Goal: Task Accomplishment & Management: Use online tool/utility

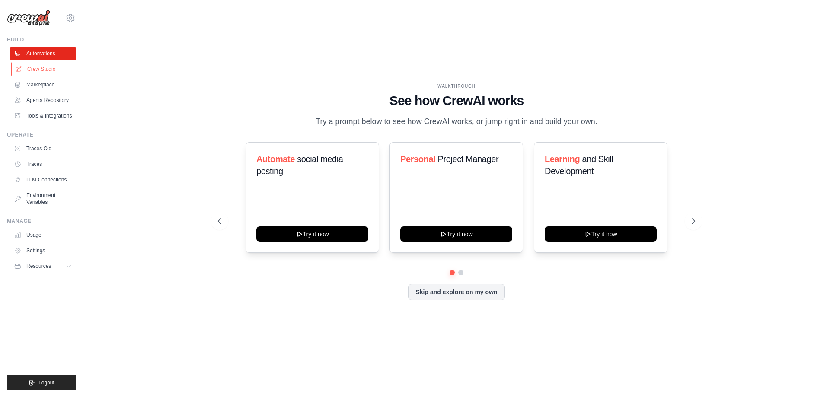
click at [45, 68] on link "Crew Studio" at bounding box center [43, 69] width 65 height 14
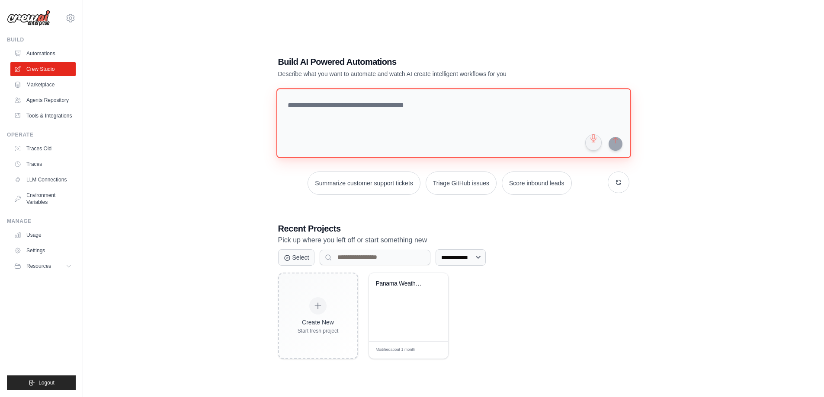
click at [294, 108] on textarea at bounding box center [453, 123] width 355 height 70
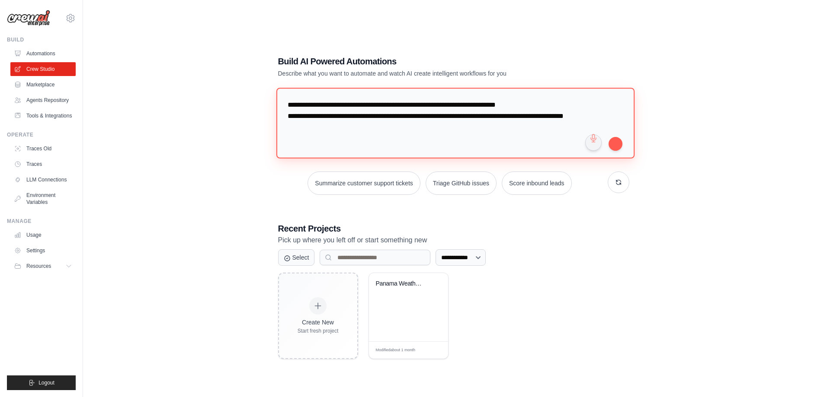
click at [566, 115] on textarea "**********" at bounding box center [455, 123] width 358 height 70
click at [446, 129] on textarea "**********" at bounding box center [455, 123] width 358 height 70
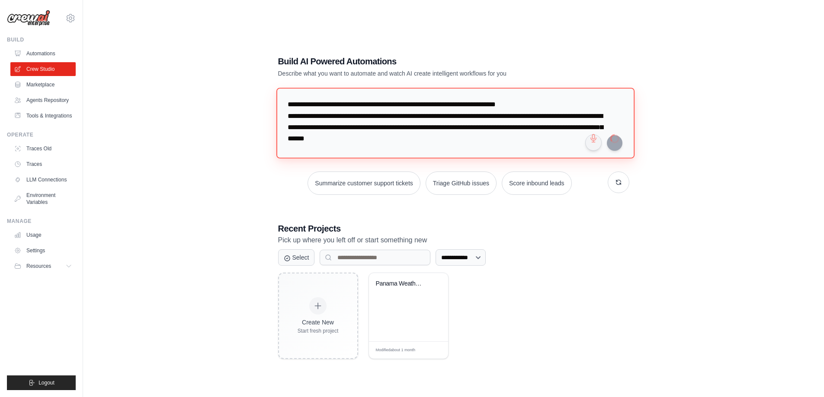
type textarea "**********"
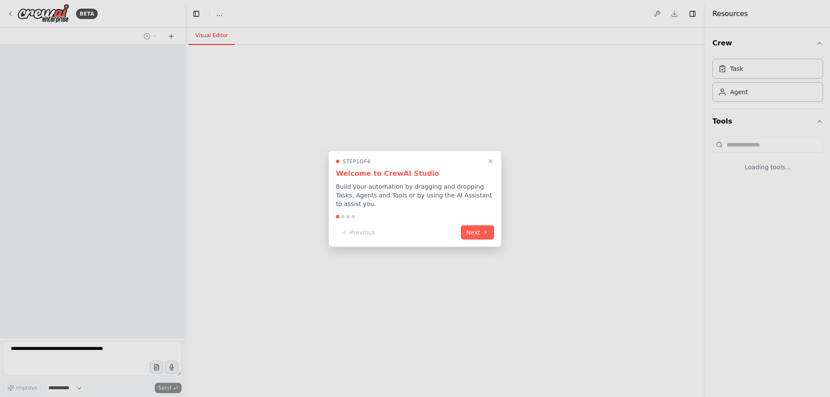
select select "****"
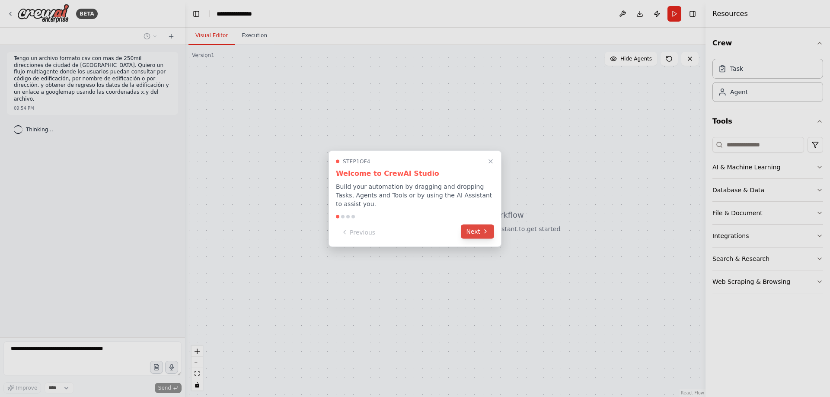
click at [480, 225] on button "Next" at bounding box center [477, 231] width 33 height 14
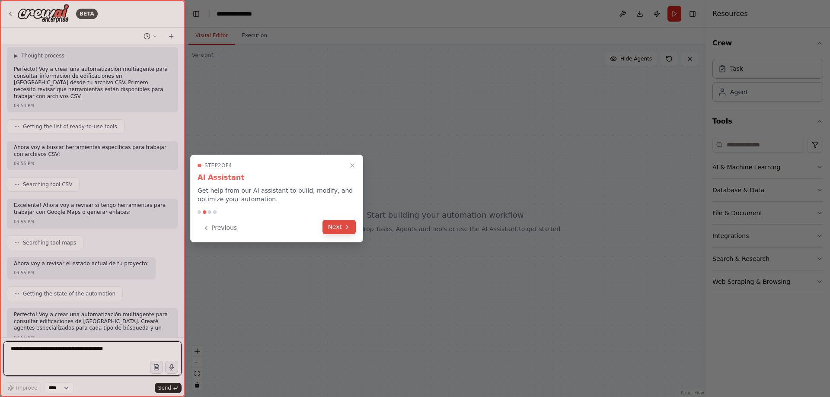
scroll to position [81, 0]
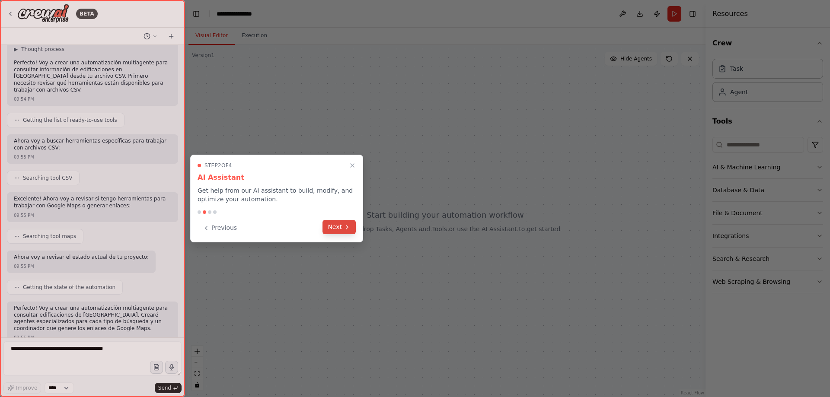
click at [336, 230] on button "Next" at bounding box center [339, 227] width 33 height 14
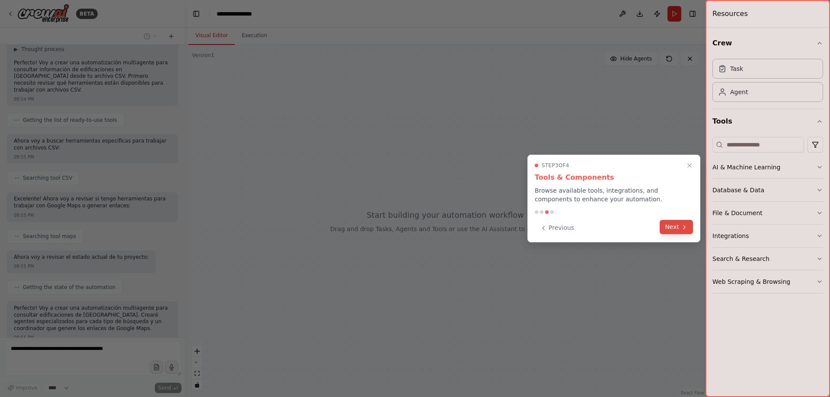
scroll to position [132, 0]
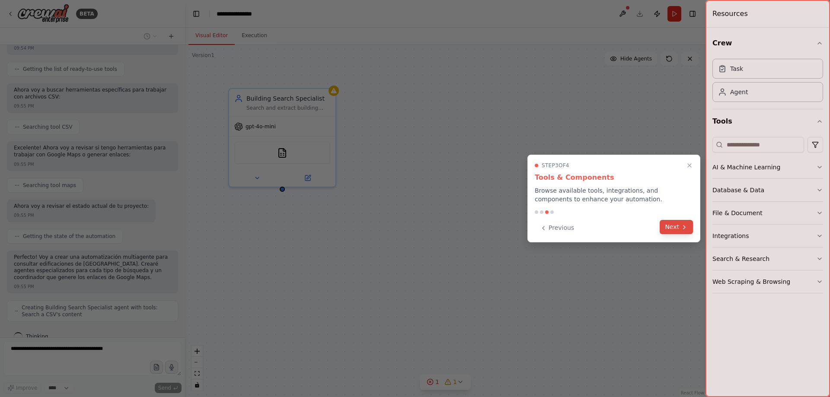
click at [682, 225] on icon at bounding box center [684, 227] width 7 height 7
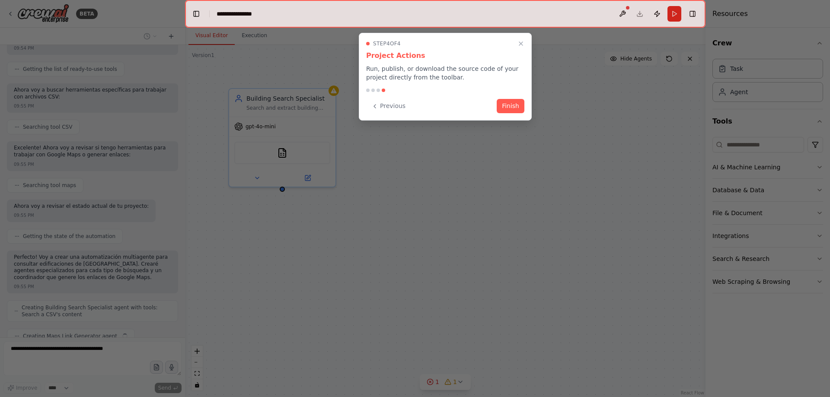
scroll to position [154, 0]
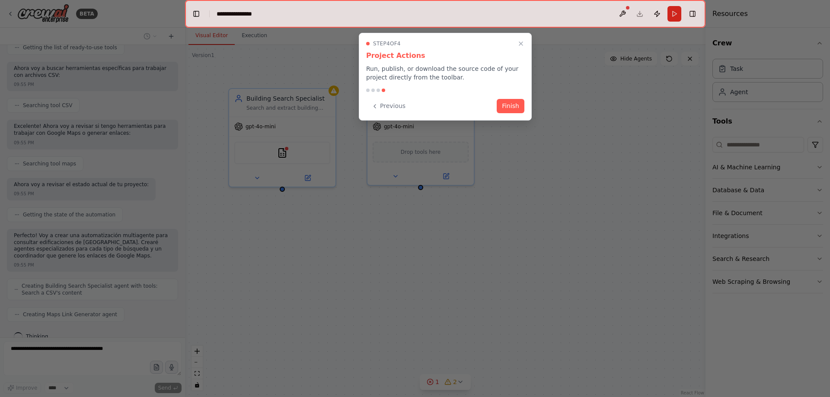
drag, startPoint x: 509, startPoint y: 104, endPoint x: 516, endPoint y: 108, distance: 8.9
click at [516, 108] on button "Finish" at bounding box center [511, 106] width 28 height 14
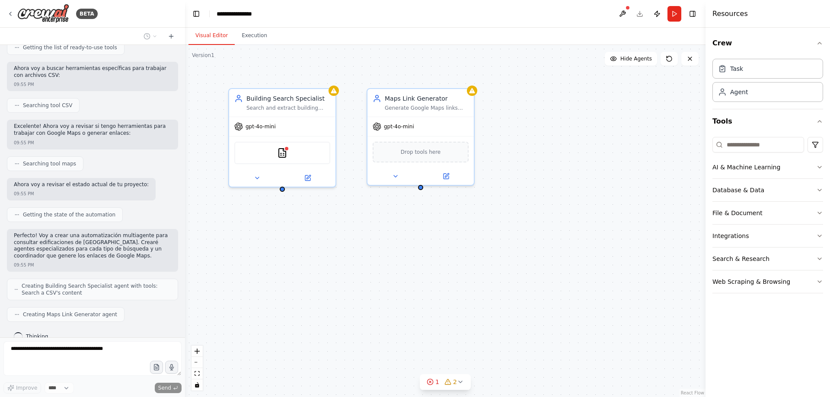
click at [241, 11] on div "**********" at bounding box center [238, 14] width 43 height 9
click at [265, 16] on div "**********" at bounding box center [249, 14] width 65 height 9
drag, startPoint x: 263, startPoint y: 15, endPoint x: 218, endPoint y: 12, distance: 44.6
click at [218, 12] on div "**********" at bounding box center [249, 14] width 65 height 9
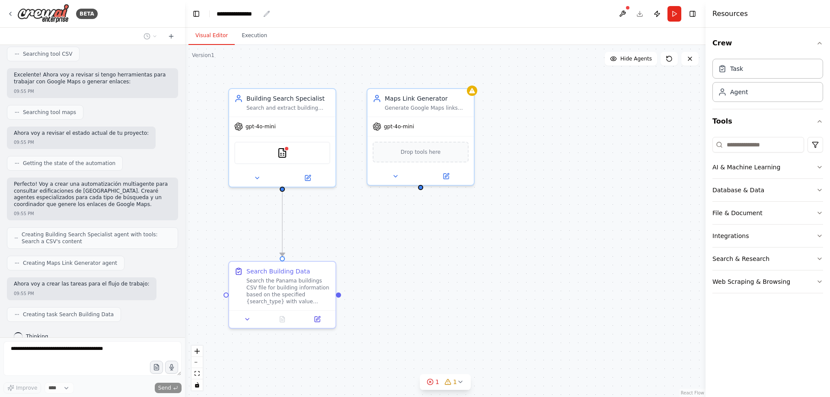
click at [265, 15] on icon "breadcrumb" at bounding box center [267, 14] width 6 height 6
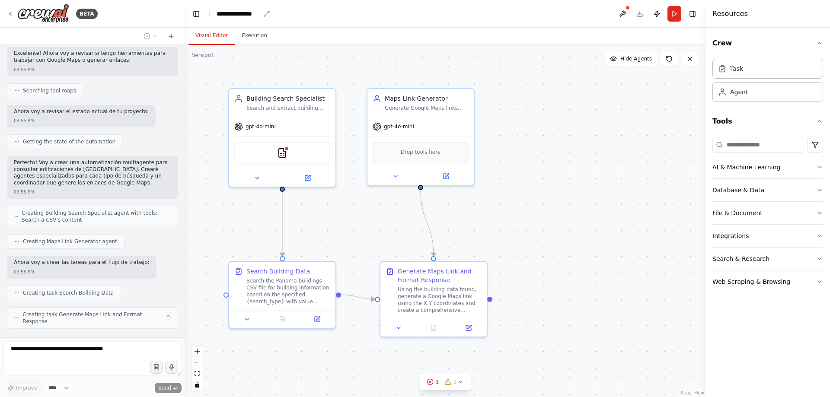
click at [246, 13] on div "**********" at bounding box center [238, 14] width 43 height 9
click at [262, 13] on div "**********" at bounding box center [249, 14] width 65 height 9
drag, startPoint x: 248, startPoint y: 14, endPoint x: 186, endPoint y: 14, distance: 62.7
click at [186, 14] on header "**********" at bounding box center [445, 14] width 521 height 28
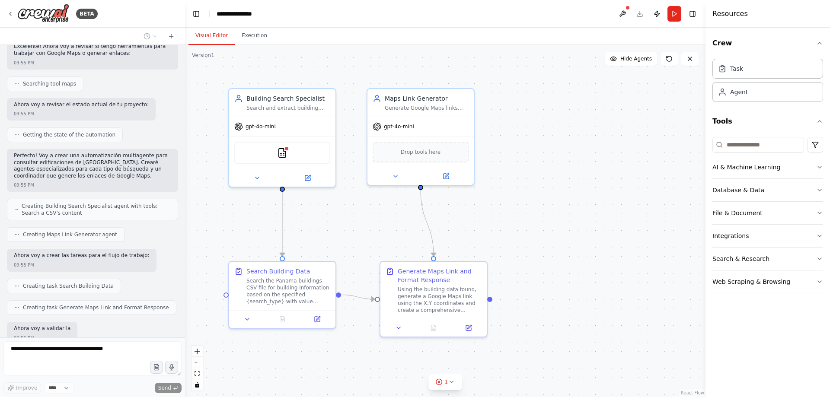
scroll to position [278, 0]
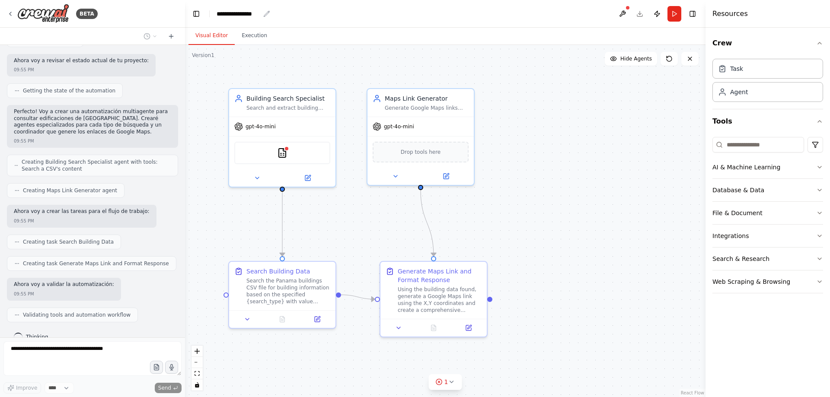
click at [234, 7] on header "**********" at bounding box center [445, 14] width 521 height 28
click at [268, 13] on icon "breadcrumb" at bounding box center [266, 13] width 7 height 7
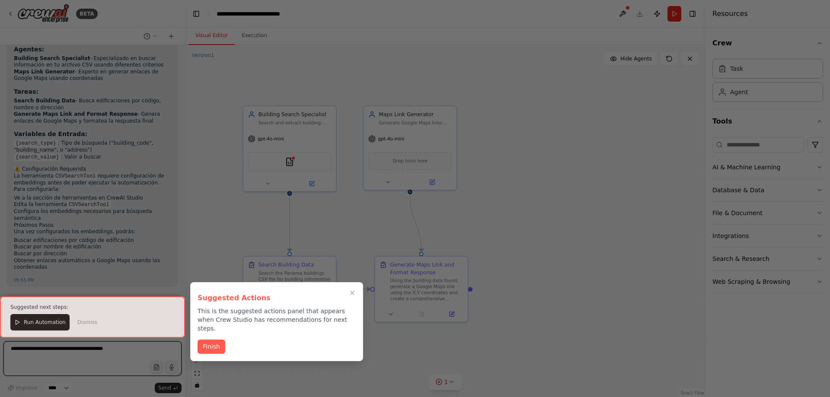
scroll to position [670, 0]
click at [202, 339] on button "Finish" at bounding box center [212, 346] width 28 height 14
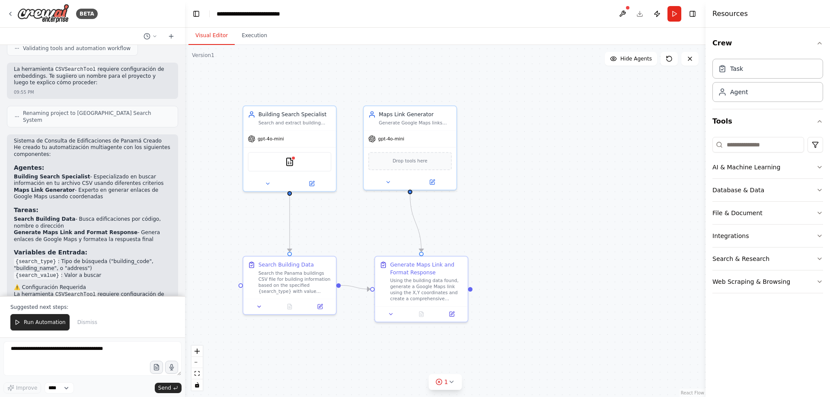
scroll to position [540, 0]
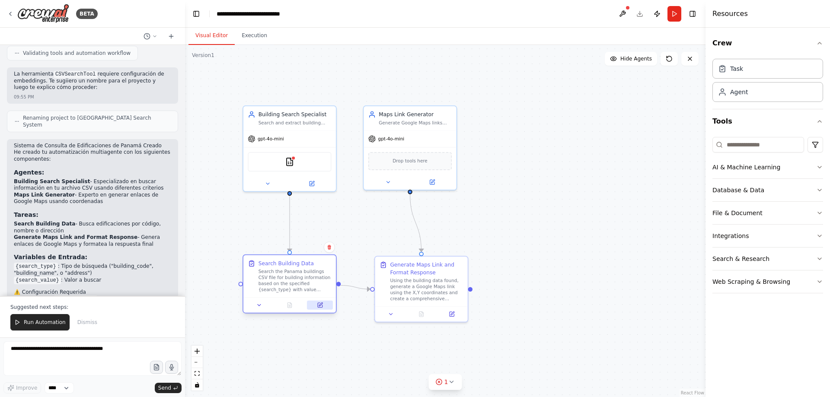
click at [320, 307] on icon at bounding box center [320, 305] width 4 height 4
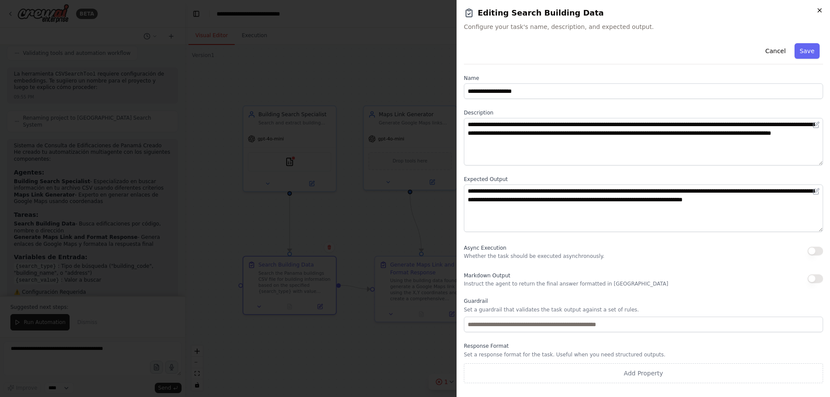
click at [820, 10] on icon "button" at bounding box center [819, 10] width 7 height 7
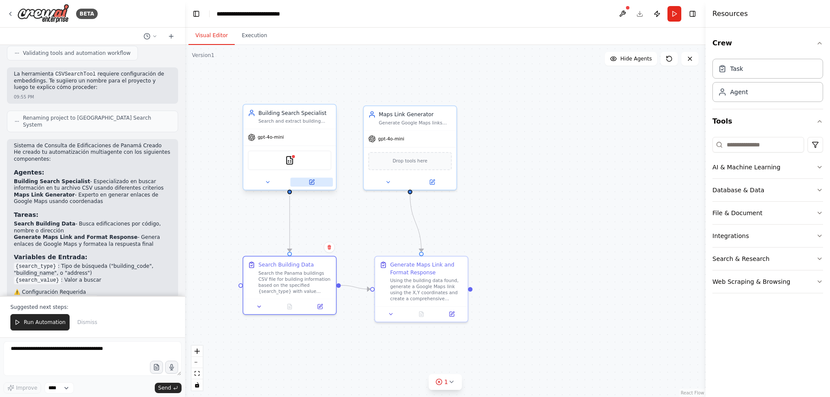
click at [311, 183] on icon at bounding box center [312, 181] width 3 height 3
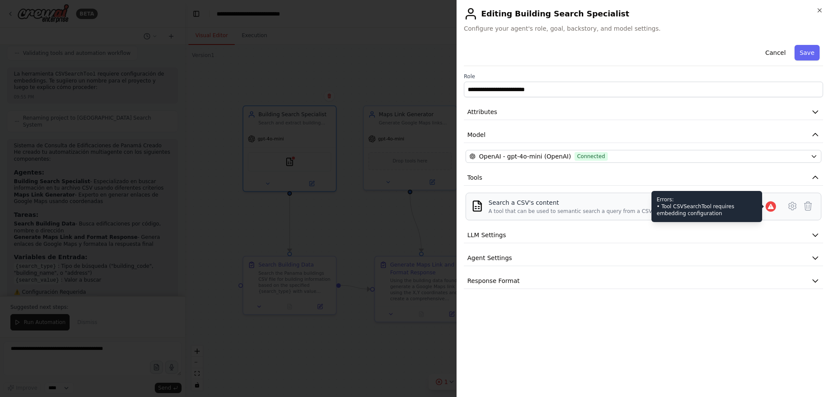
click at [774, 208] on icon at bounding box center [771, 206] width 7 height 7
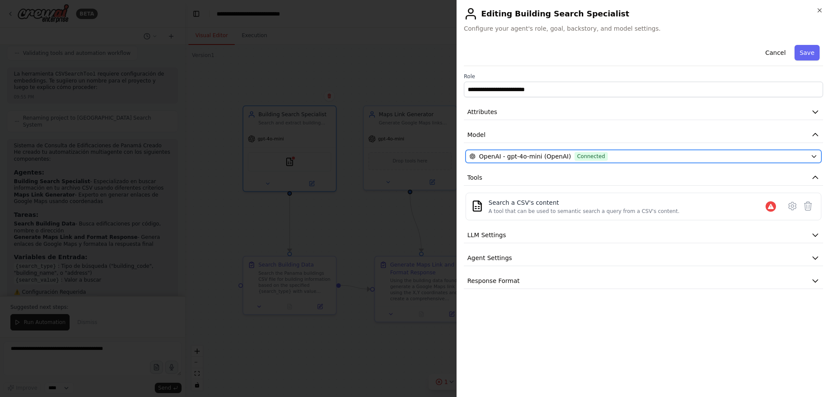
click at [812, 156] on icon "button" at bounding box center [814, 156] width 7 height 7
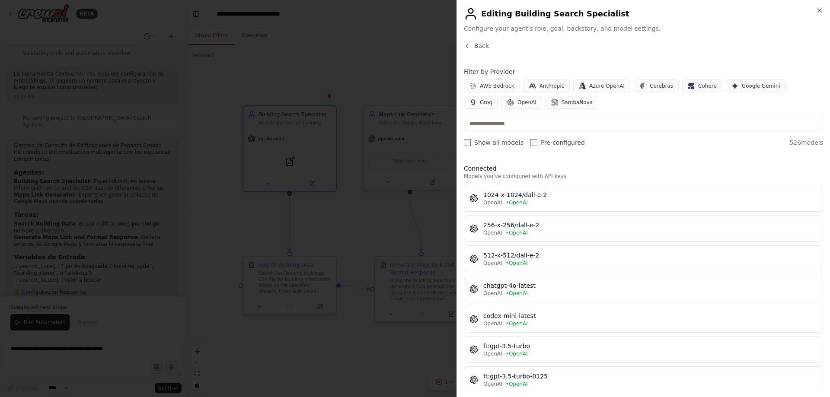
click at [508, 291] on span "• OpenAI" at bounding box center [517, 293] width 22 height 7
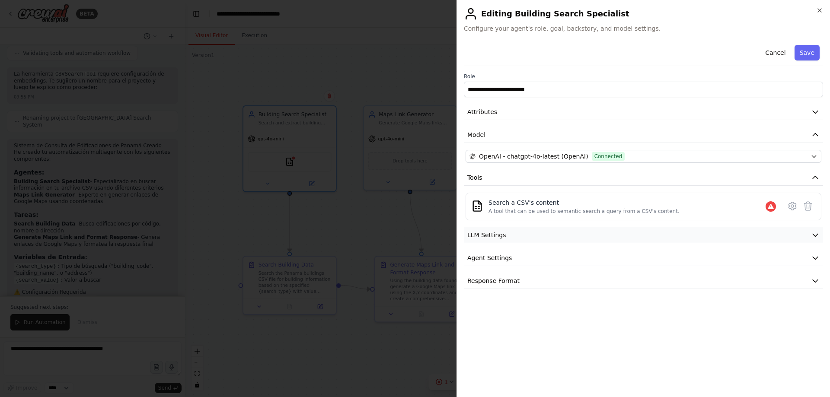
click at [815, 236] on icon "button" at bounding box center [815, 235] width 9 height 9
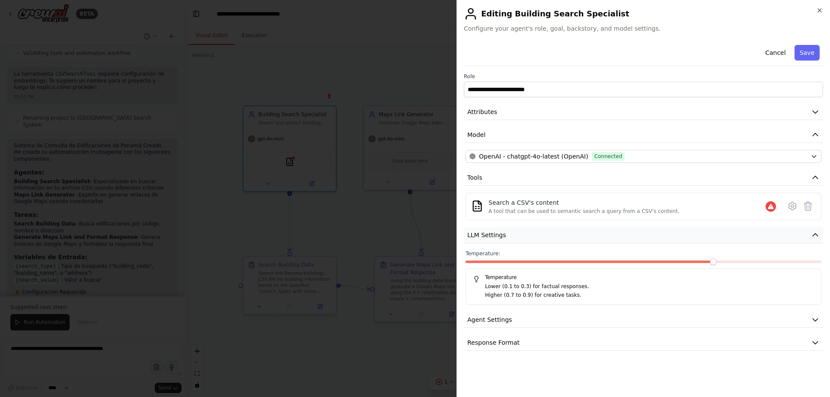
click at [815, 236] on icon "button" at bounding box center [815, 235] width 9 height 9
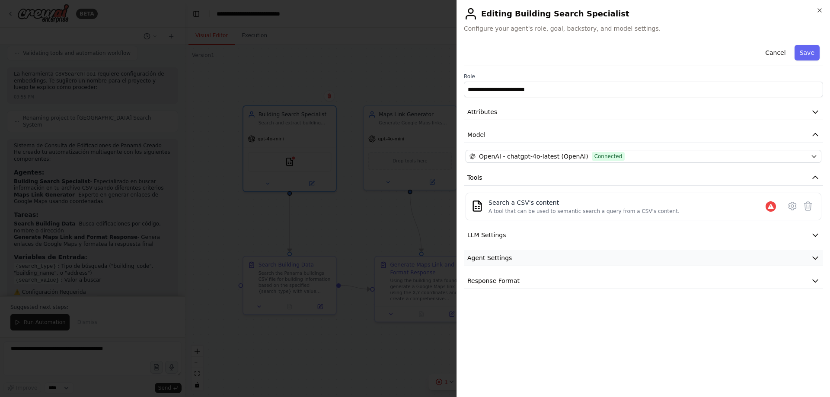
click at [812, 263] on button "Agent Settings" at bounding box center [643, 258] width 359 height 16
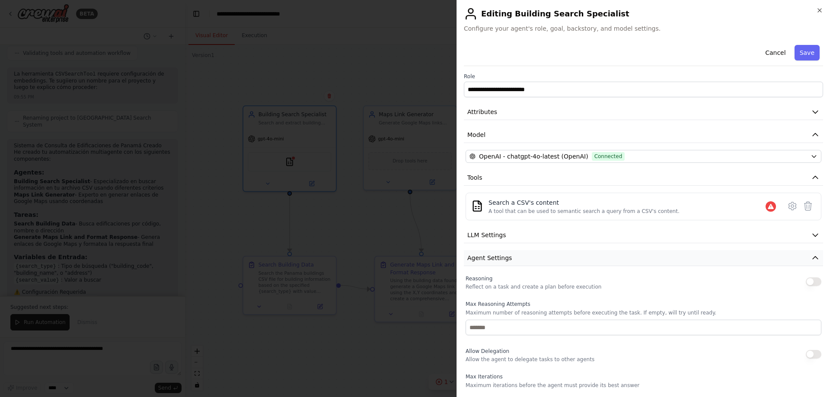
click at [811, 256] on icon "button" at bounding box center [815, 258] width 9 height 9
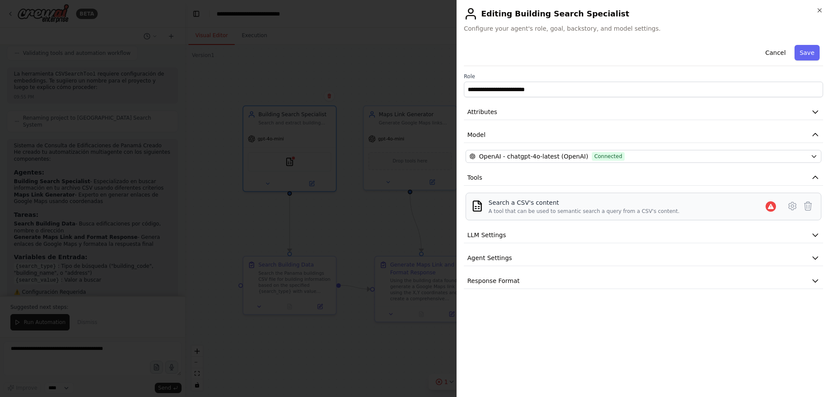
click at [502, 206] on div "Search a CSV's content" at bounding box center [584, 202] width 191 height 9
click at [793, 207] on icon at bounding box center [792, 206] width 10 height 10
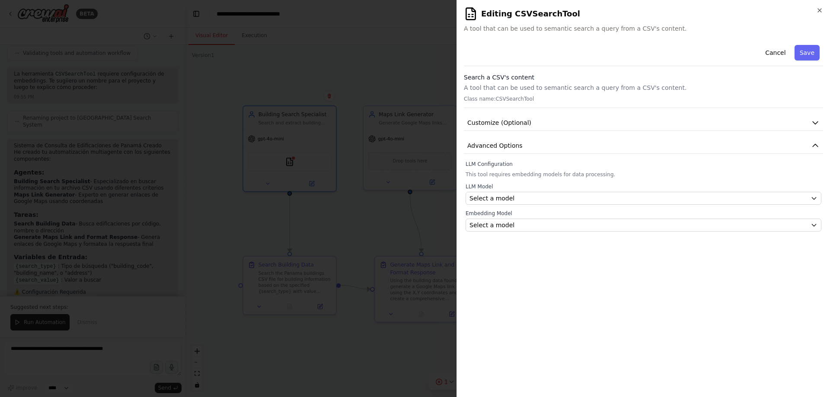
click at [676, 190] on div "LLM Model Select a model" at bounding box center [644, 194] width 356 height 22
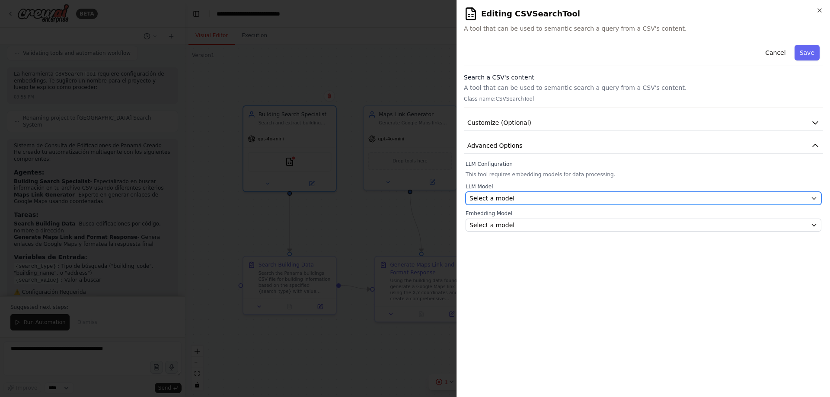
click at [675, 197] on div "Select a model" at bounding box center [639, 198] width 338 height 9
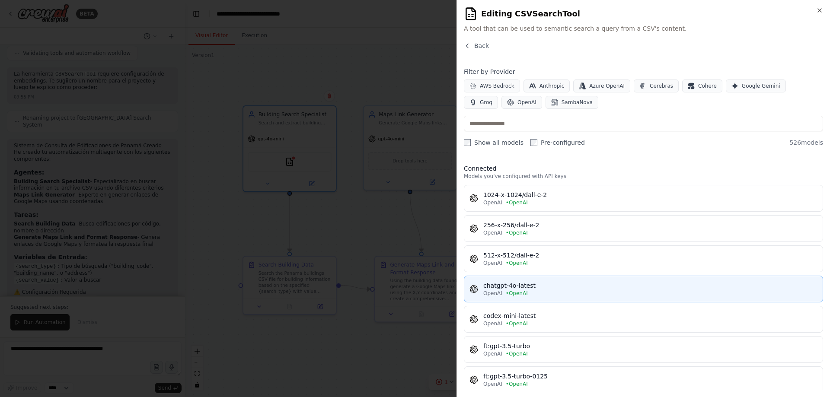
click at [509, 288] on div "chatgpt-4o-latest" at bounding box center [650, 286] width 334 height 9
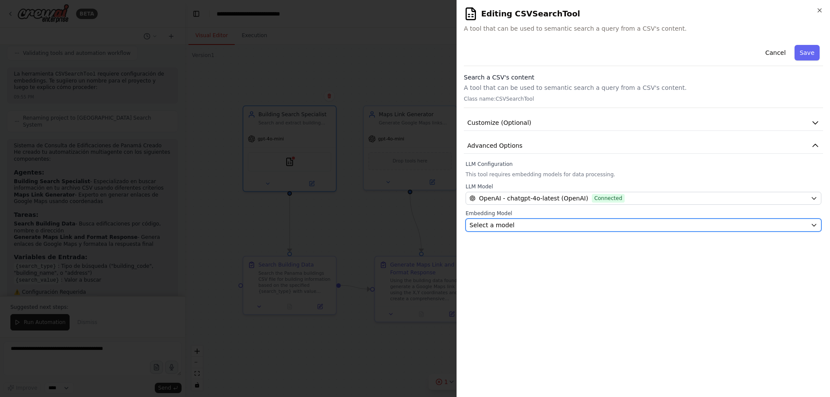
click at [610, 222] on div "Select a model" at bounding box center [639, 225] width 338 height 9
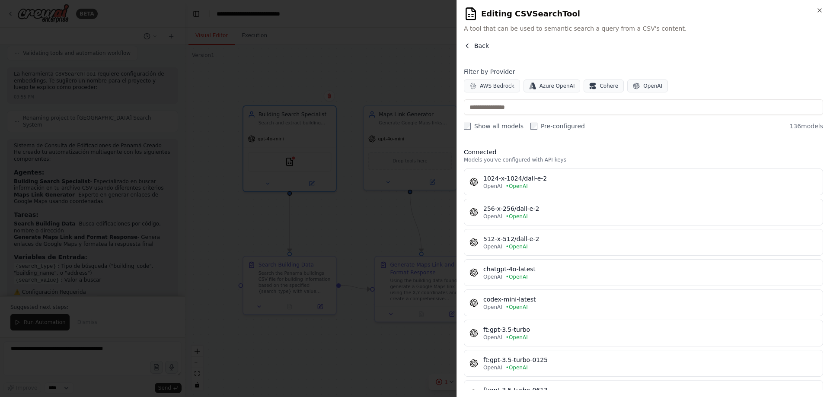
click at [467, 42] on button "Back" at bounding box center [476, 46] width 25 height 9
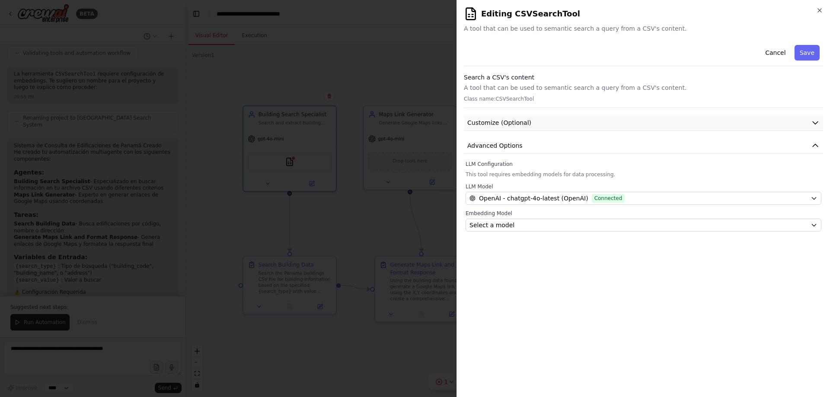
click at [820, 122] on button "Customize (Optional)" at bounding box center [643, 123] width 359 height 16
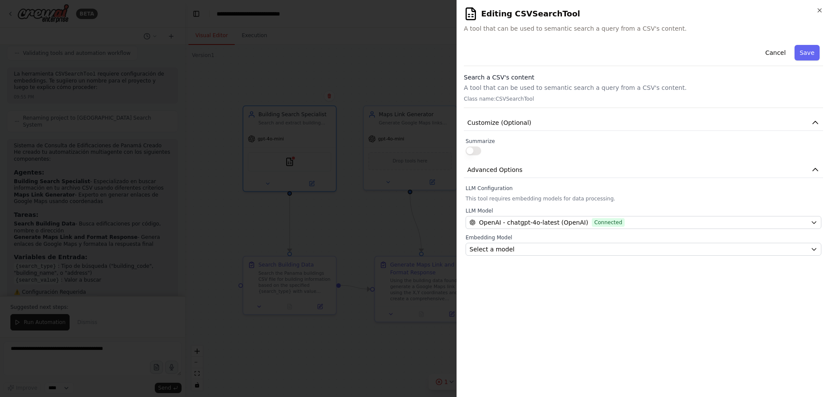
click at [475, 151] on button "button" at bounding box center [474, 151] width 16 height 9
click at [800, 51] on button "Save" at bounding box center [807, 53] width 25 height 16
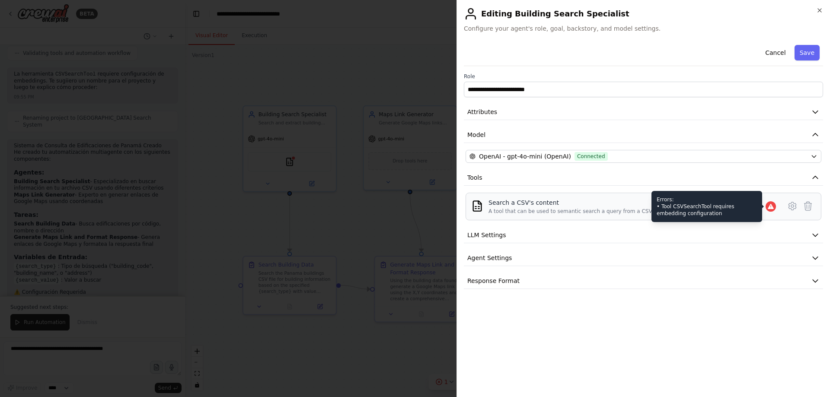
click at [770, 208] on icon at bounding box center [771, 206] width 6 height 5
click at [689, 204] on div "Errors: • Tool CSVSearchTool requires embedding configuration" at bounding box center [707, 206] width 111 height 31
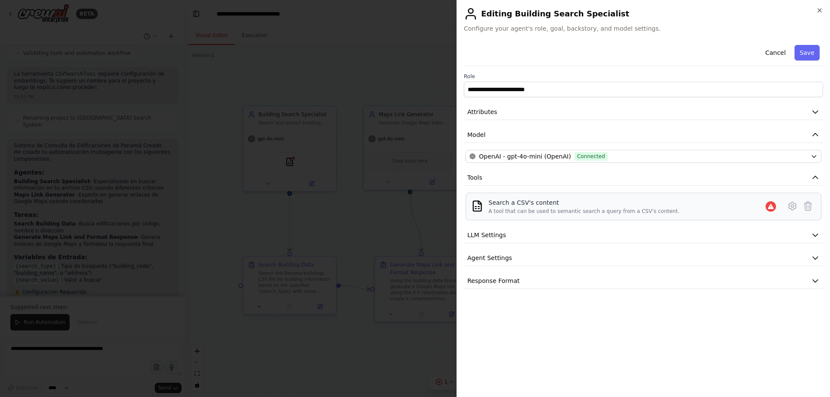
click at [483, 216] on div "Search a CSV's content A tool that can be used to semantic search a query from …" at bounding box center [644, 207] width 356 height 28
click at [477, 208] on img at bounding box center [477, 206] width 12 height 12
click at [817, 10] on icon "button" at bounding box center [819, 10] width 7 height 7
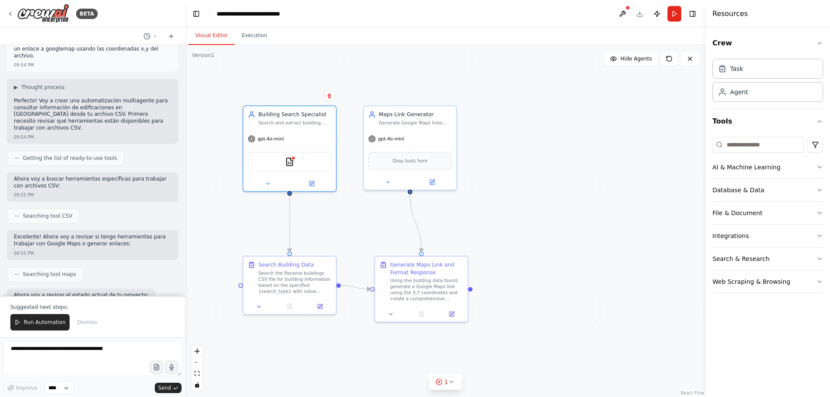
scroll to position [86, 0]
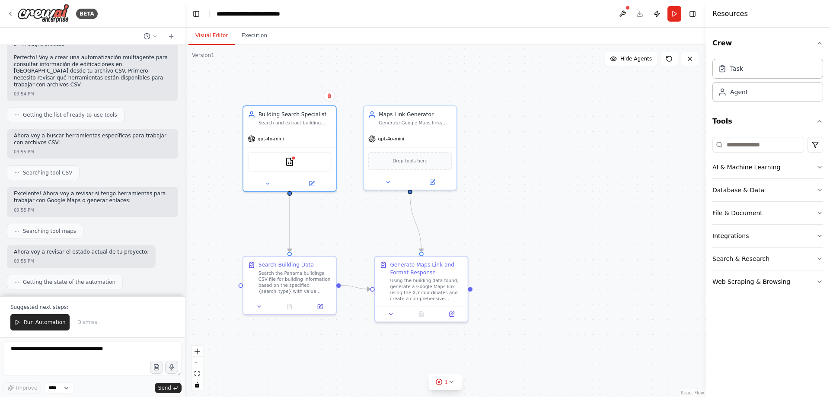
click at [44, 170] on span "Searching tool CSV" at bounding box center [47, 173] width 49 height 7
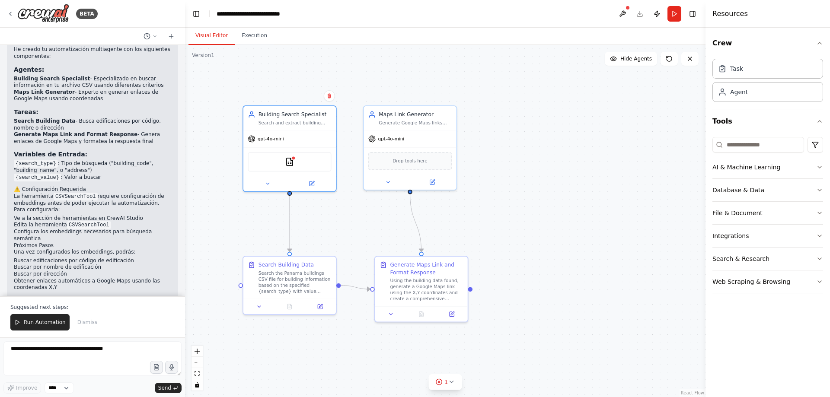
scroll to position [670, 0]
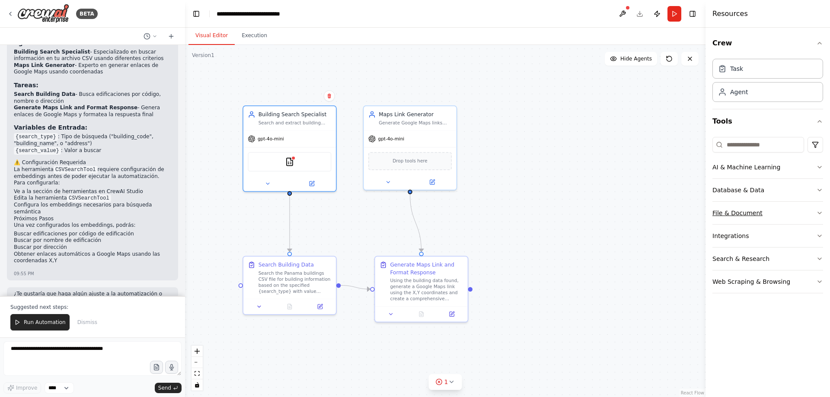
click at [820, 212] on icon "button" at bounding box center [819, 213] width 7 height 7
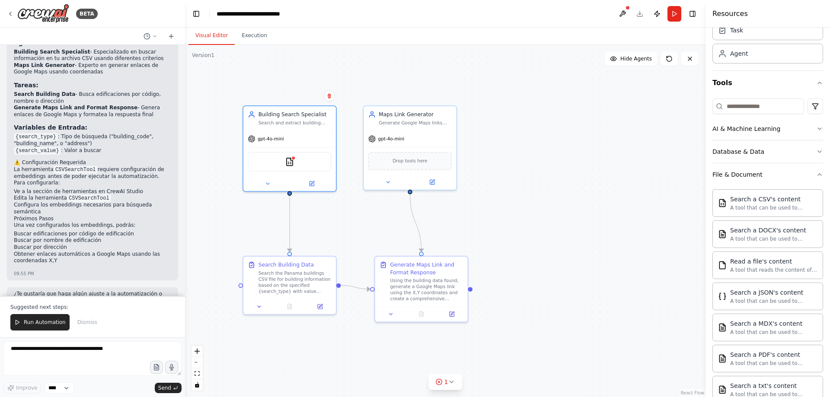
scroll to position [40, 0]
click at [754, 205] on div "A tool that can be used to semantic search a query from a CSV's content." at bounding box center [773, 206] width 87 height 7
click at [749, 201] on div "Search a CSV's content" at bounding box center [773, 197] width 87 height 9
click at [750, 201] on div "Search a CSV's content" at bounding box center [773, 197] width 87 height 9
click at [739, 105] on input at bounding box center [759, 105] width 92 height 16
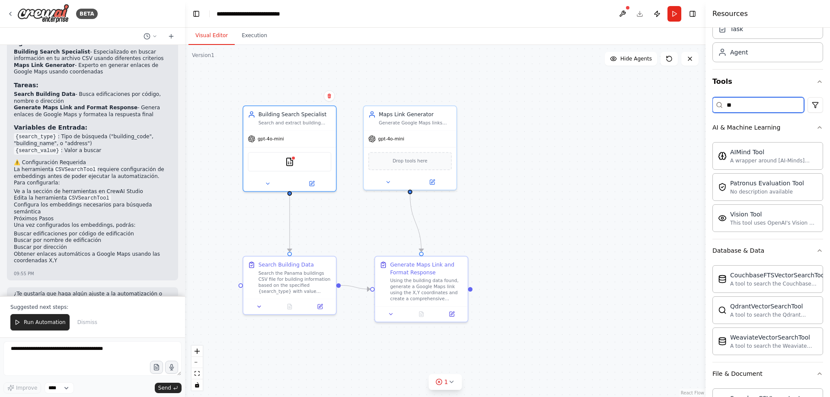
scroll to position [0, 0]
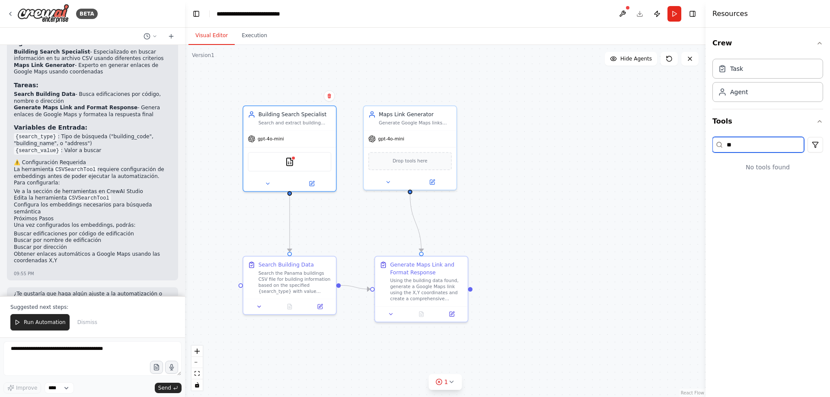
type input "*"
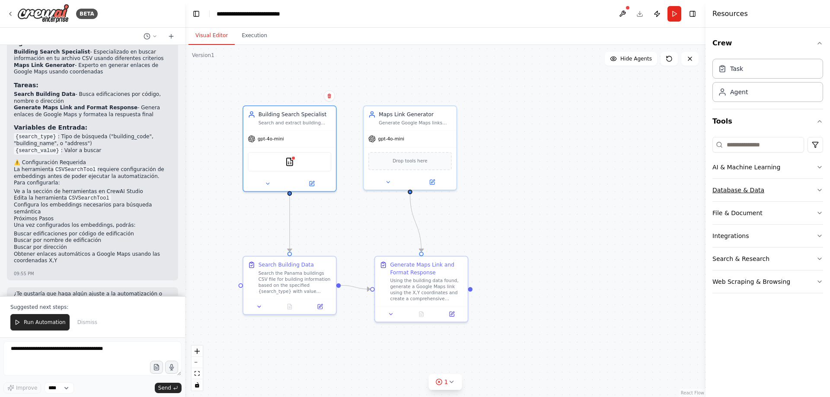
click at [820, 191] on icon "button" at bounding box center [819, 190] width 3 height 2
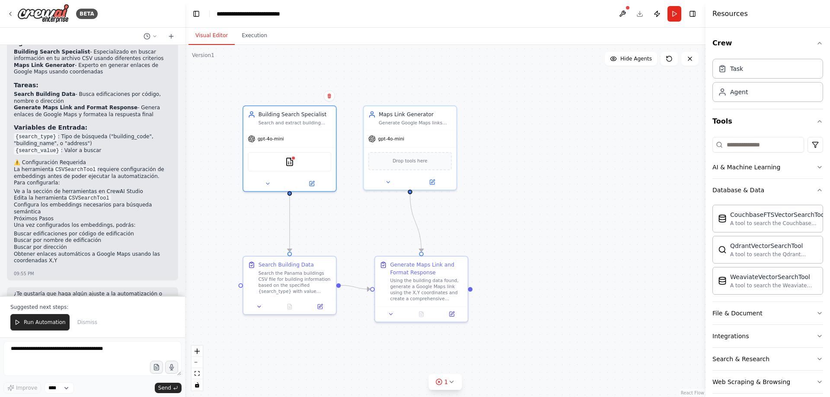
scroll to position [10, 0]
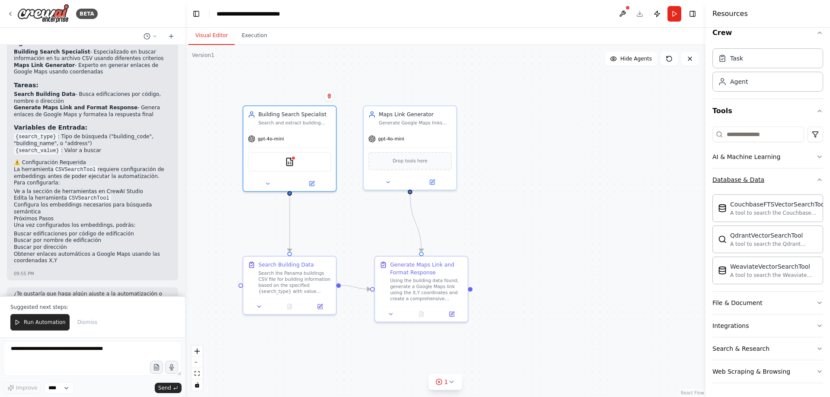
click at [812, 176] on button "Database & Data" at bounding box center [768, 180] width 111 height 22
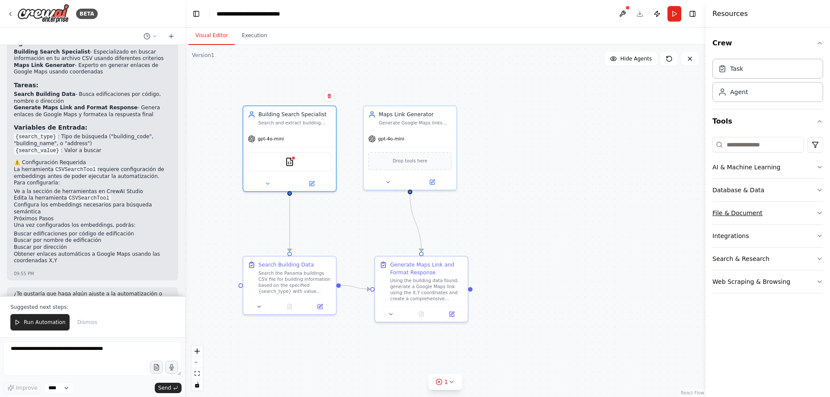
click at [821, 214] on icon "button" at bounding box center [819, 213] width 7 height 7
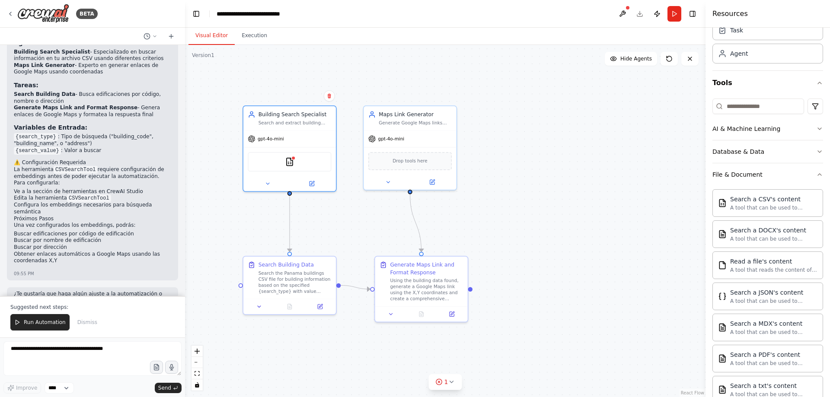
scroll to position [166, 0]
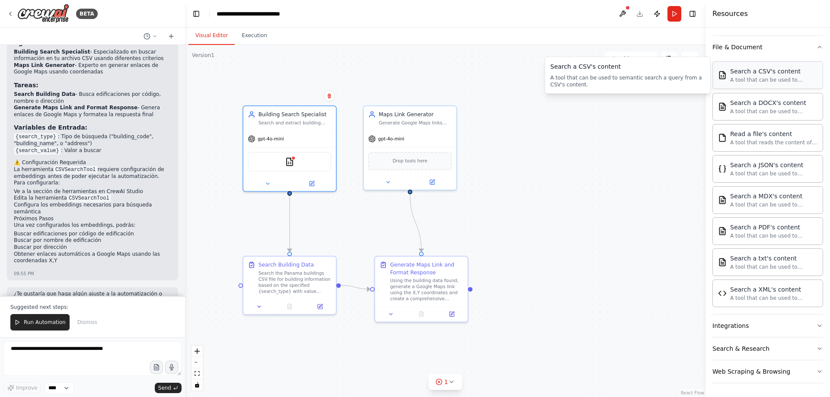
click at [775, 80] on div "A tool that can be used to semantic search a query from a CSV's content." at bounding box center [773, 80] width 87 height 7
click at [763, 77] on div "A tool that can be used to semantic search a query from a CSV's content." at bounding box center [773, 80] width 87 height 7
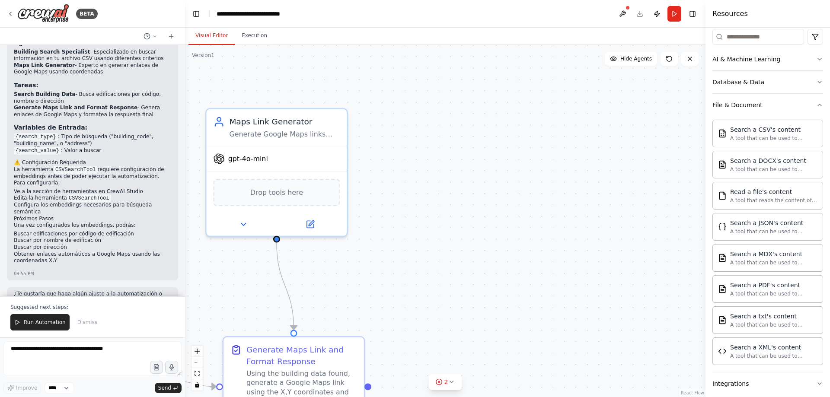
scroll to position [0, 0]
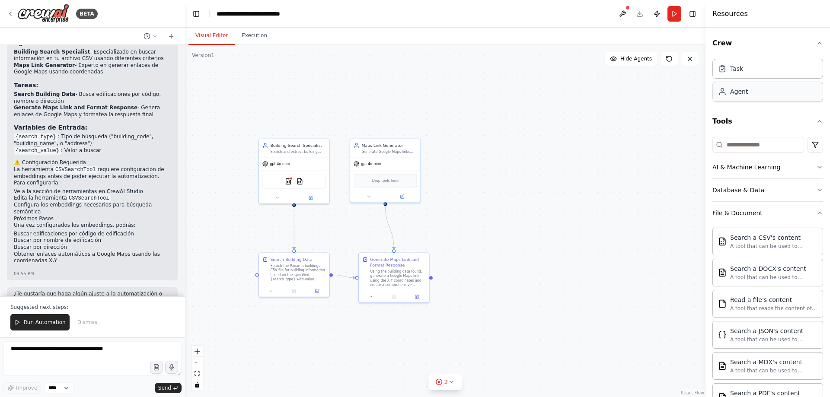
click at [767, 95] on div "Agent" at bounding box center [768, 92] width 111 height 20
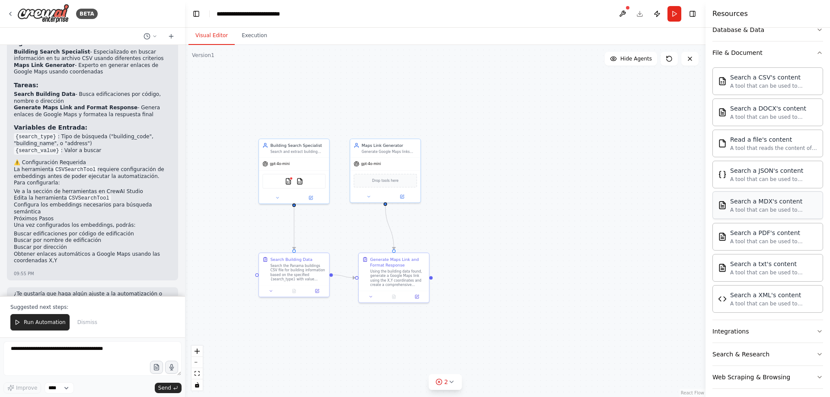
scroll to position [166, 0]
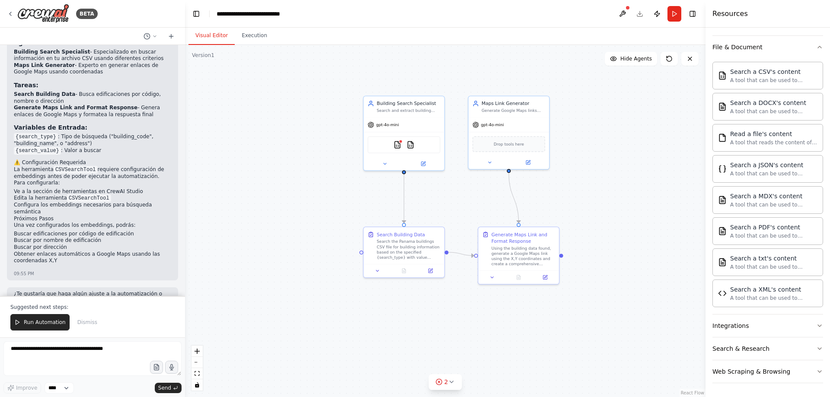
drag, startPoint x: 481, startPoint y: 230, endPoint x: 578, endPoint y: 205, distance: 100.2
click at [578, 205] on div ".deletable-edge-delete-btn { width: 20px; height: 20px; border: 0px solid #ffff…" at bounding box center [445, 221] width 521 height 352
click at [398, 144] on img at bounding box center [397, 144] width 8 height 8
click at [411, 143] on img at bounding box center [411, 144] width 8 height 8
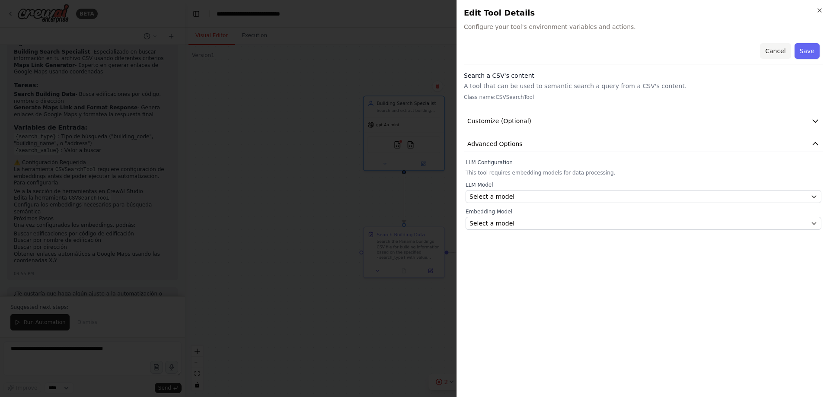
click at [777, 51] on button "Cancel" at bounding box center [775, 51] width 31 height 16
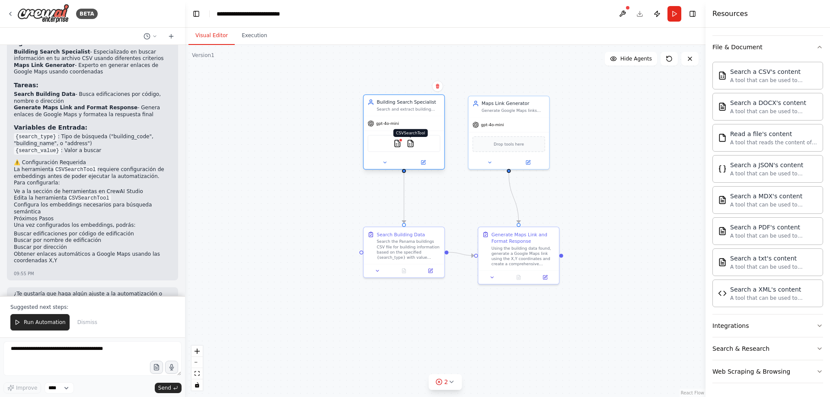
click at [409, 145] on img at bounding box center [411, 144] width 8 height 8
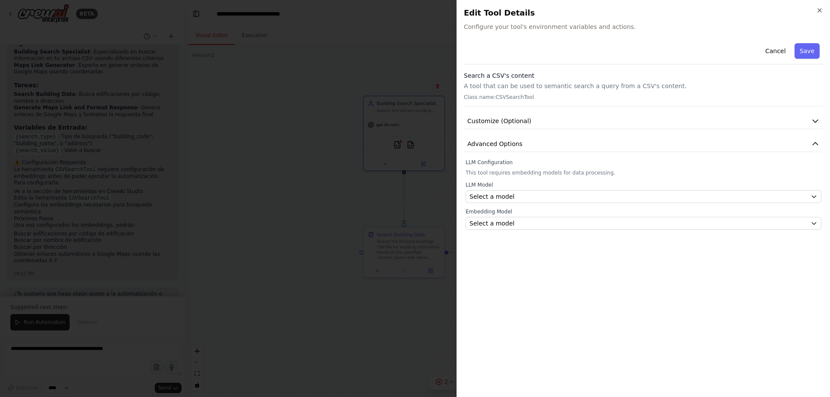
click at [496, 97] on p "Class name: CSVSearchTool" at bounding box center [643, 97] width 359 height 7
click at [822, 10] on icon "button" at bounding box center [819, 10] width 7 height 7
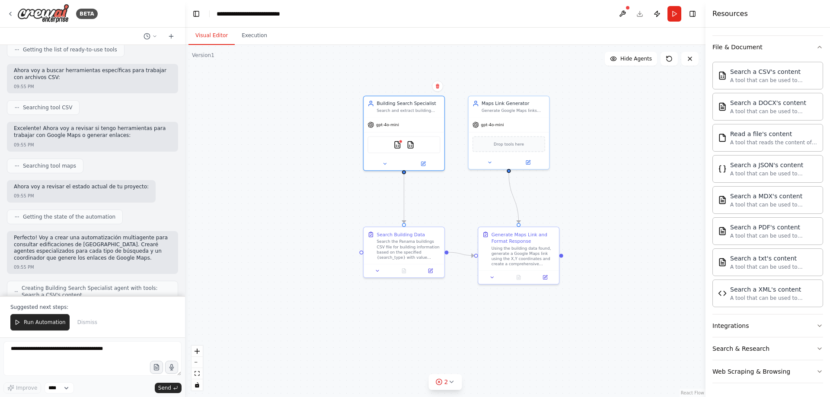
scroll to position [151, 0]
click at [689, 57] on icon at bounding box center [690, 58] width 7 height 7
click at [412, 146] on img at bounding box center [411, 144] width 8 height 8
click at [688, 63] on button at bounding box center [689, 59] width 17 height 14
click at [688, 58] on icon at bounding box center [690, 58] width 7 height 7
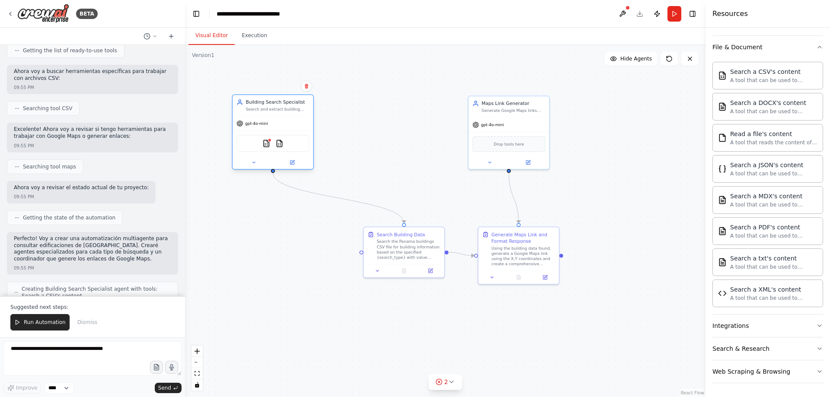
drag, startPoint x: 398, startPoint y: 147, endPoint x: 269, endPoint y: 147, distance: 129.7
click at [269, 147] on img at bounding box center [266, 144] width 8 height 8
click at [291, 164] on icon at bounding box center [292, 163] width 4 height 4
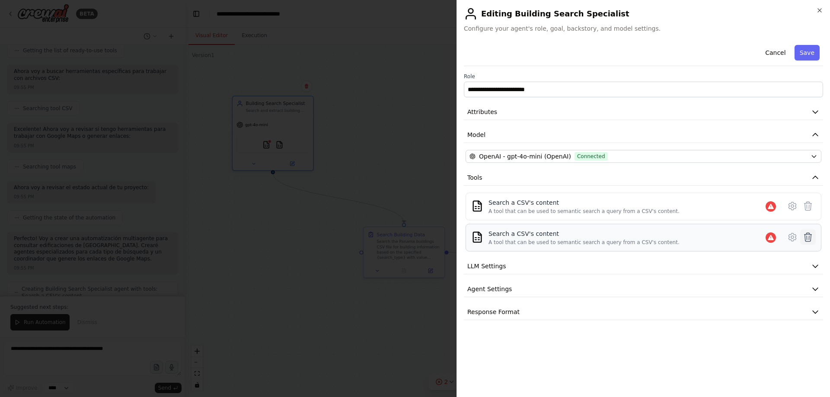
click at [810, 238] on icon at bounding box center [808, 237] width 10 height 10
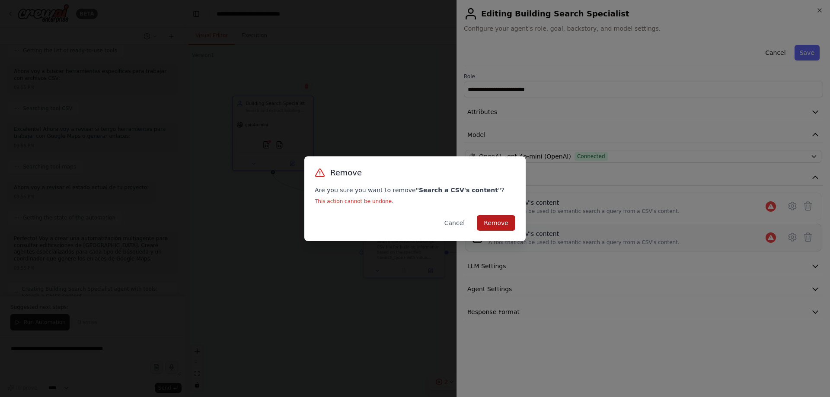
click at [494, 220] on button "Remove" at bounding box center [496, 223] width 38 height 16
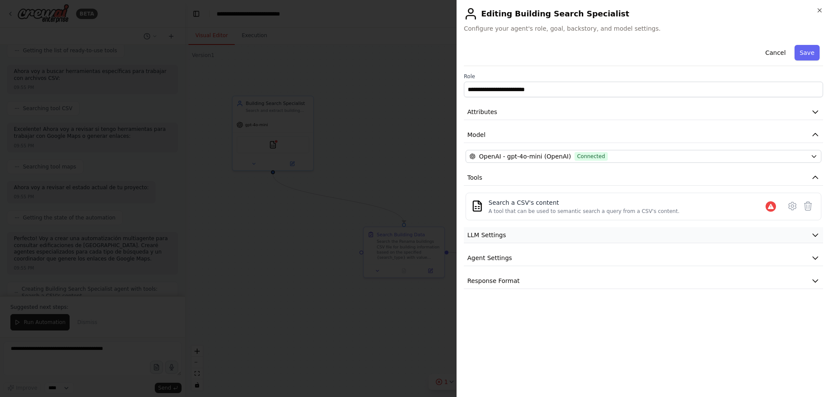
click at [817, 233] on icon "button" at bounding box center [815, 235] width 9 height 9
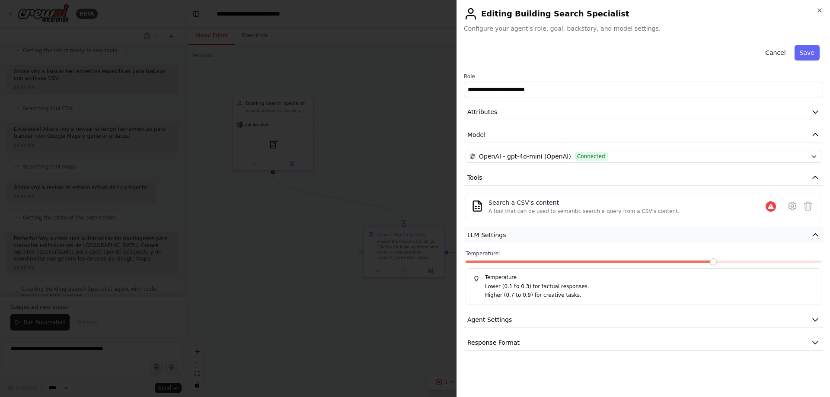
click at [817, 233] on icon "button" at bounding box center [815, 235] width 9 height 9
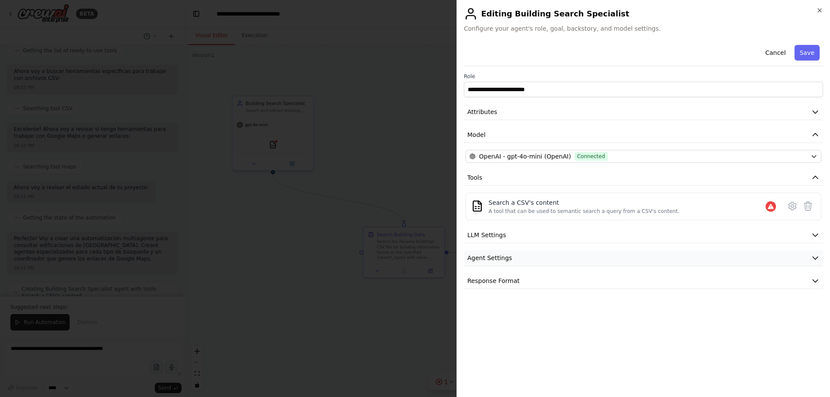
click at [816, 259] on icon "button" at bounding box center [815, 258] width 9 height 9
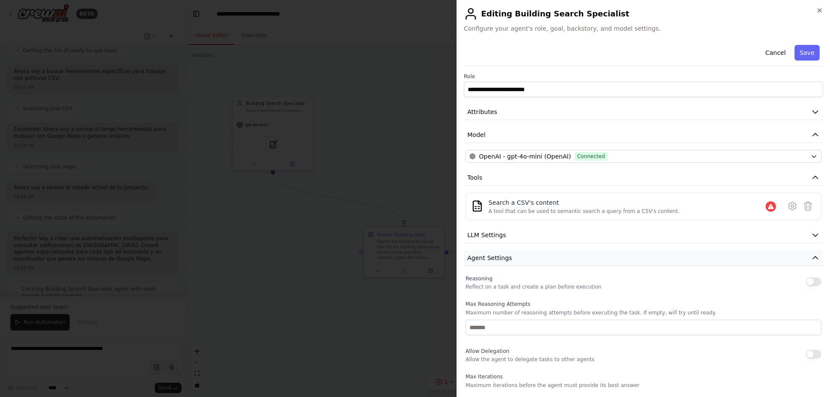
click at [811, 259] on icon "button" at bounding box center [815, 258] width 9 height 9
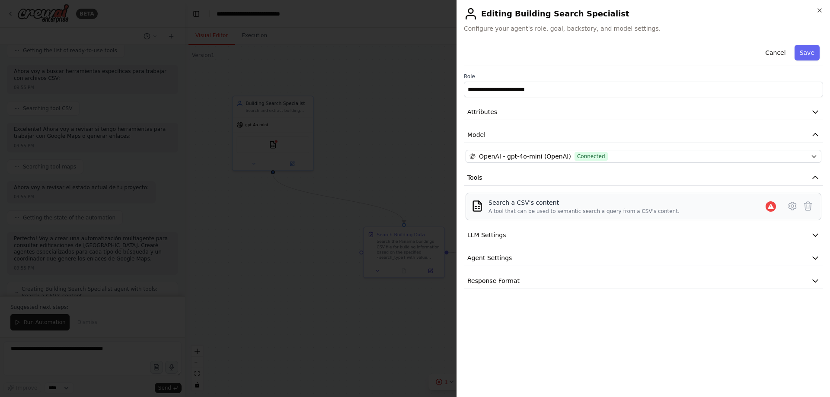
click at [576, 208] on div "A tool that can be used to semantic search a query from a CSV's content." at bounding box center [584, 211] width 191 height 7
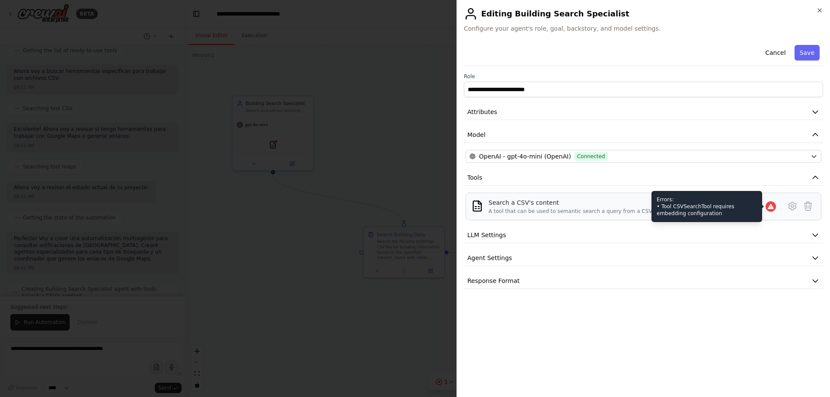
click at [770, 205] on icon at bounding box center [771, 206] width 6 height 5
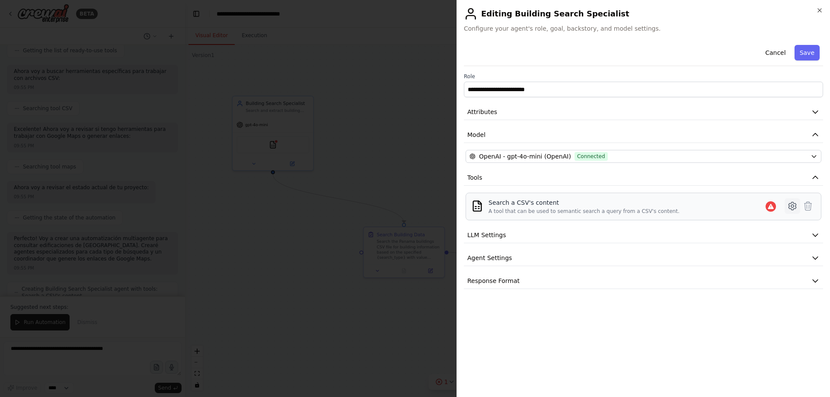
click at [795, 204] on icon at bounding box center [792, 206] width 10 height 10
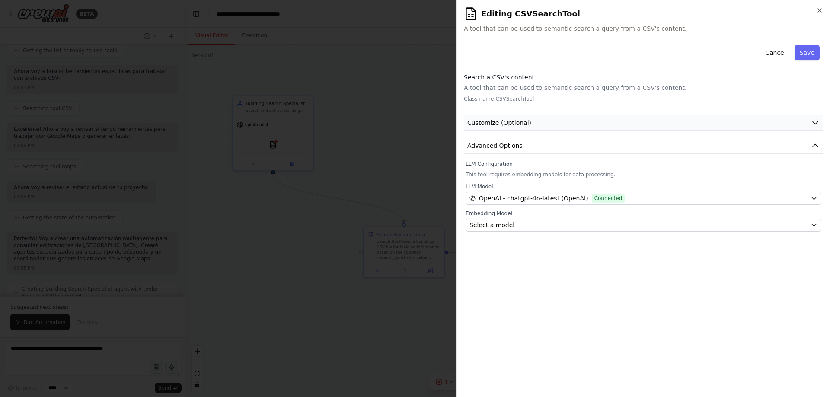
click at [813, 124] on icon "button" at bounding box center [815, 122] width 9 height 9
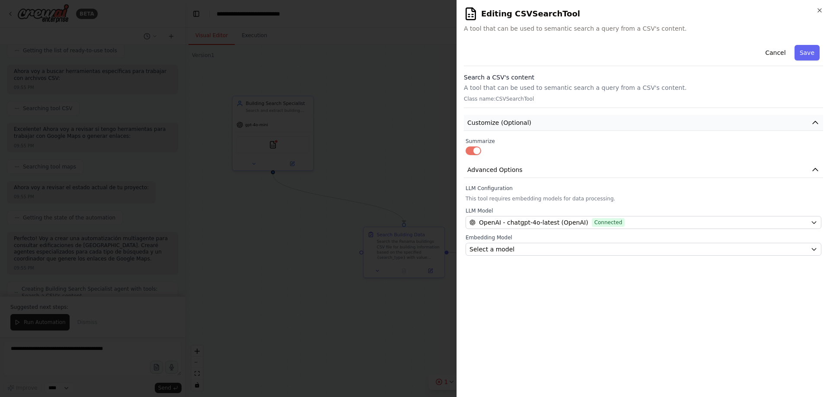
click at [813, 124] on icon "button" at bounding box center [815, 123] width 5 height 3
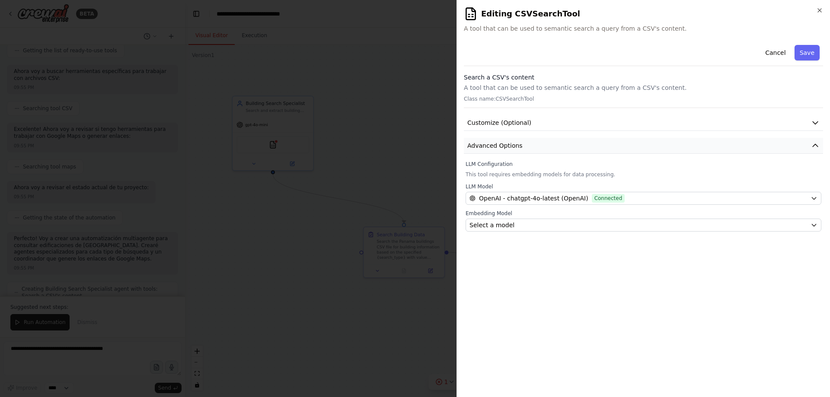
click at [816, 145] on icon "button" at bounding box center [815, 145] width 9 height 9
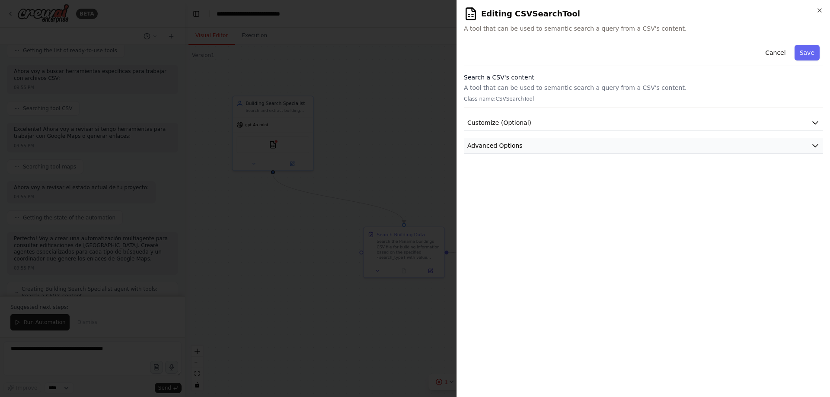
click at [816, 145] on icon "button" at bounding box center [815, 145] width 9 height 9
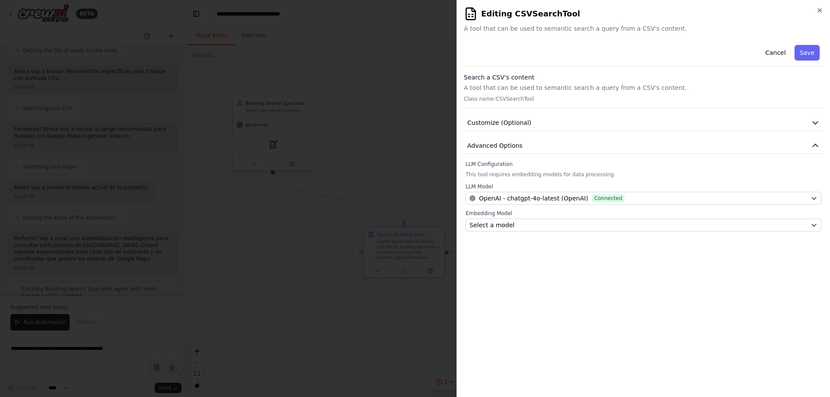
click at [531, 80] on h3 "Search a CSV's content" at bounding box center [643, 77] width 359 height 9
click at [809, 52] on button "Save" at bounding box center [807, 53] width 25 height 16
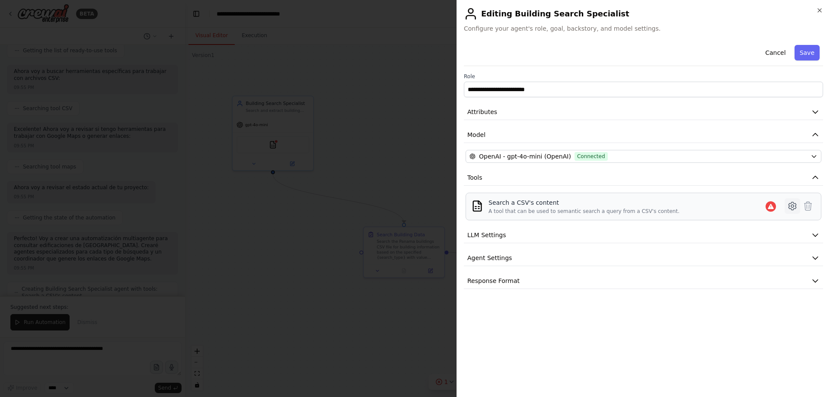
click at [794, 206] on icon at bounding box center [792, 206] width 3 height 3
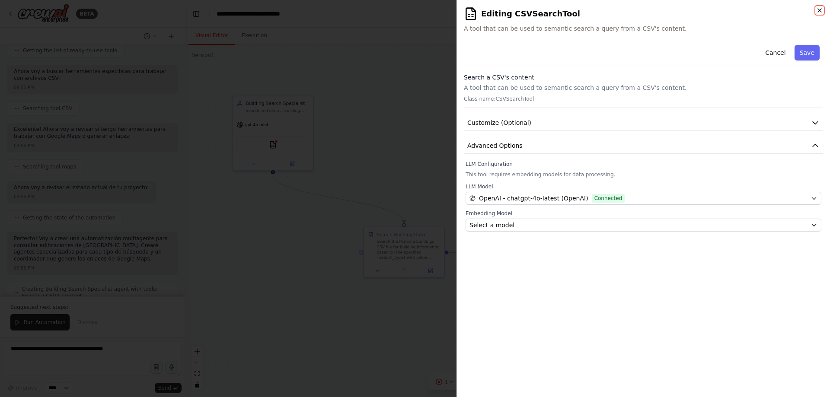
click at [819, 11] on icon "button" at bounding box center [819, 10] width 7 height 7
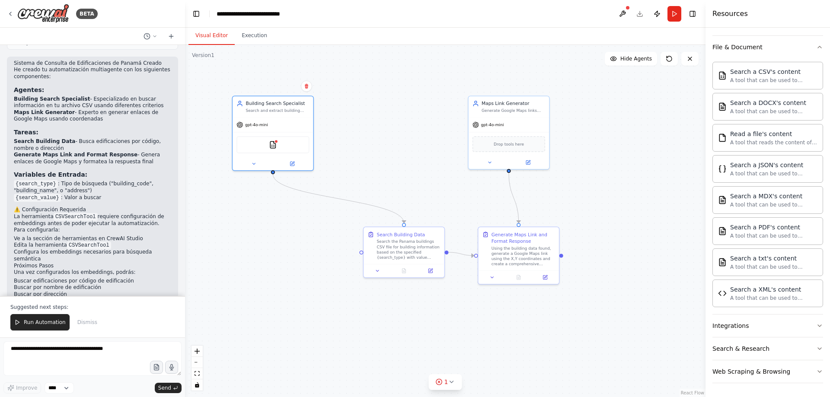
scroll to position [670, 0]
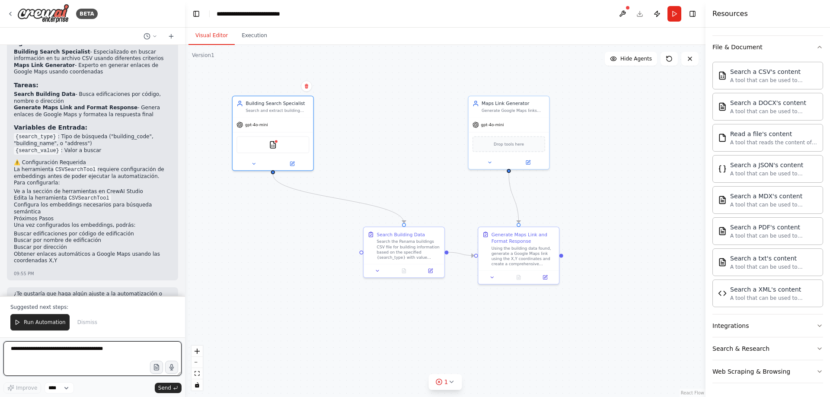
click at [62, 349] on textarea at bounding box center [92, 359] width 178 height 35
type textarea "**********"
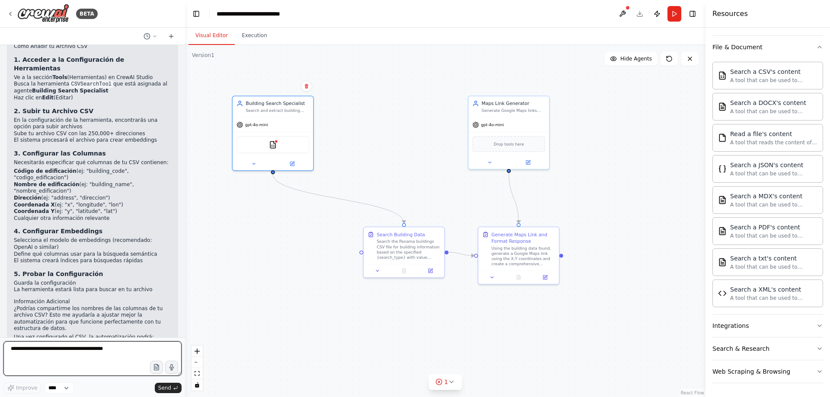
scroll to position [898, 0]
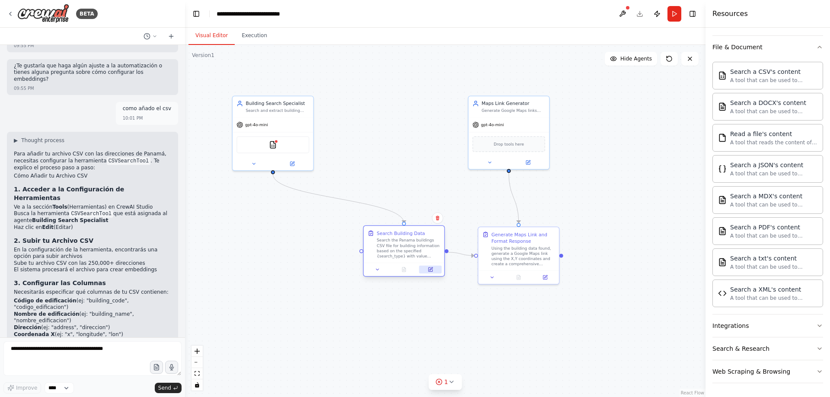
click at [432, 269] on icon at bounding box center [431, 269] width 3 height 3
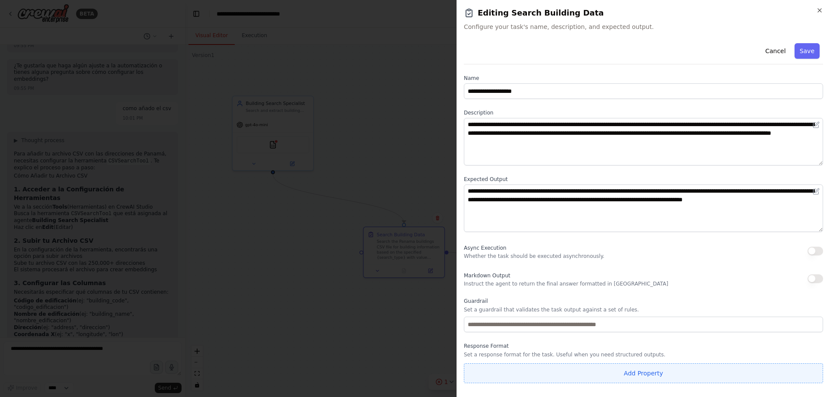
click at [642, 375] on button "Add Property" at bounding box center [643, 374] width 359 height 20
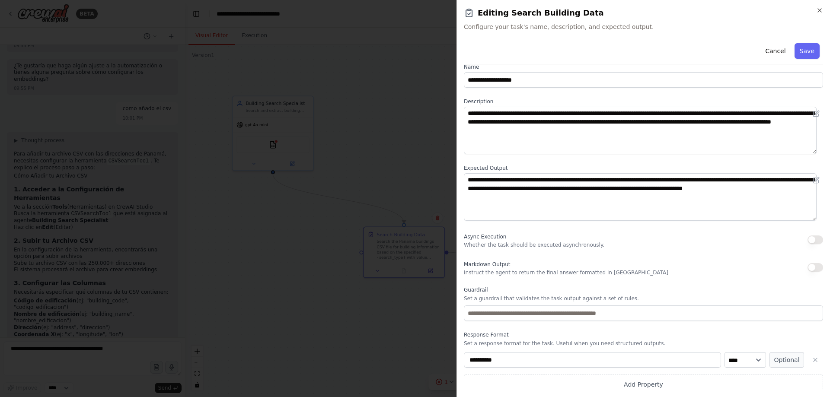
scroll to position [16, 0]
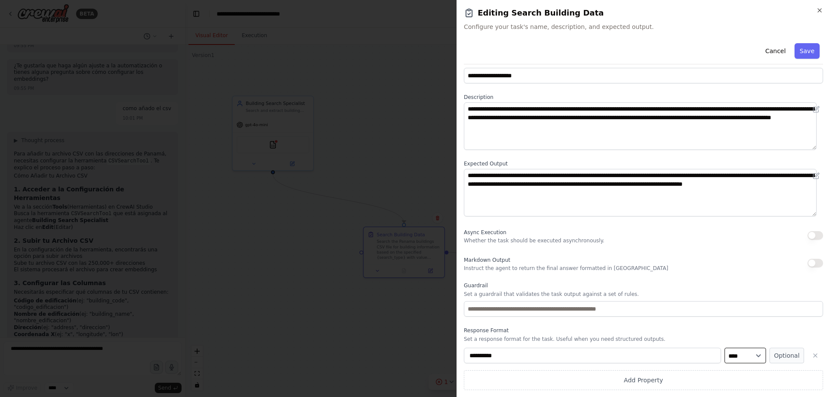
click at [741, 357] on select "**** ******* ******* **** ******" at bounding box center [746, 356] width 42 height 16
click at [812, 355] on icon "button" at bounding box center [815, 355] width 7 height 7
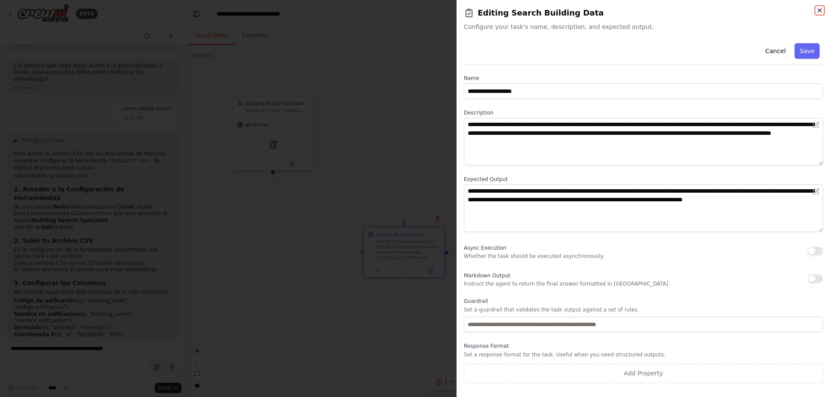
click at [819, 11] on icon "button" at bounding box center [819, 10] width 7 height 7
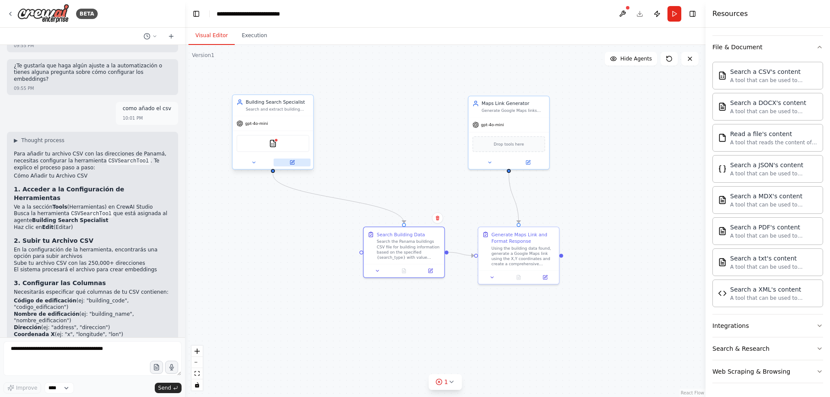
click at [292, 163] on icon at bounding box center [292, 163] width 4 height 4
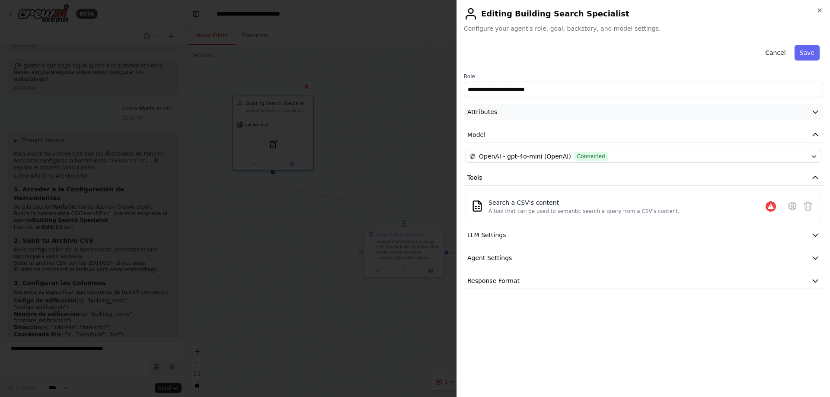
click at [817, 112] on icon "button" at bounding box center [815, 112] width 5 height 3
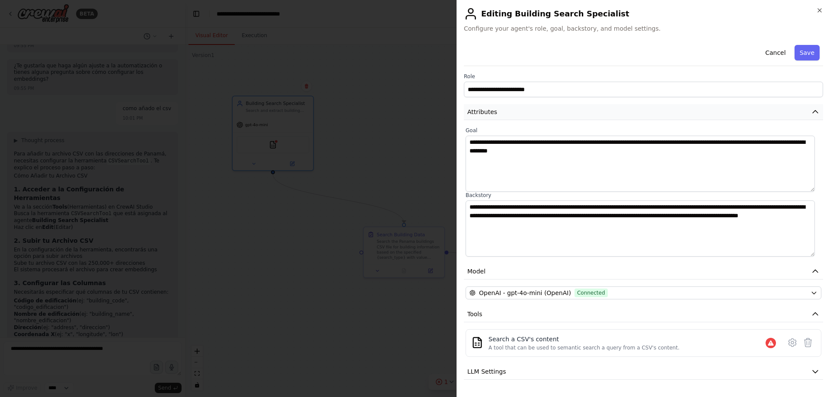
click at [811, 111] on icon "button" at bounding box center [815, 112] width 9 height 9
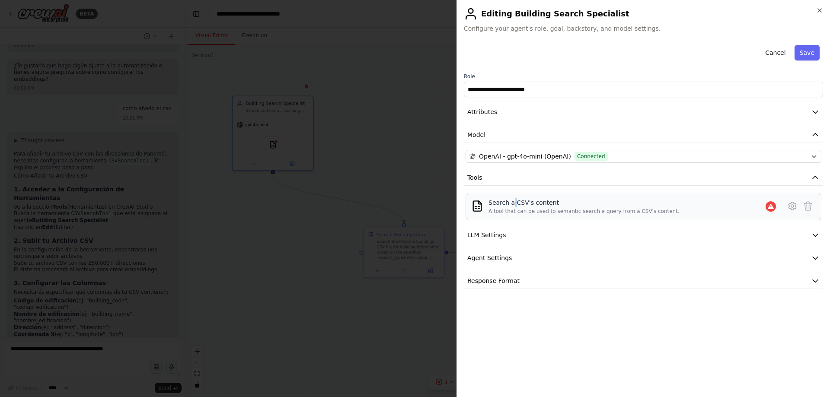
click at [512, 207] on div "Search a CSV's content" at bounding box center [584, 202] width 191 height 9
click at [813, 285] on icon "button" at bounding box center [815, 281] width 9 height 9
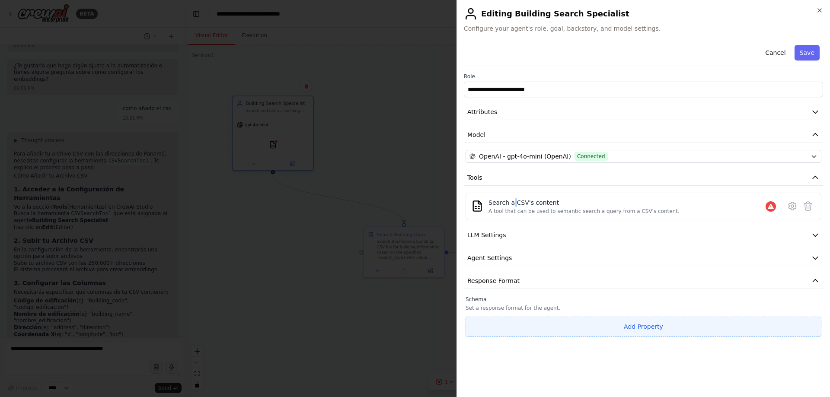
click at [635, 326] on button "Add Property" at bounding box center [644, 327] width 356 height 20
click at [672, 322] on input "**********" at bounding box center [593, 325] width 254 height 16
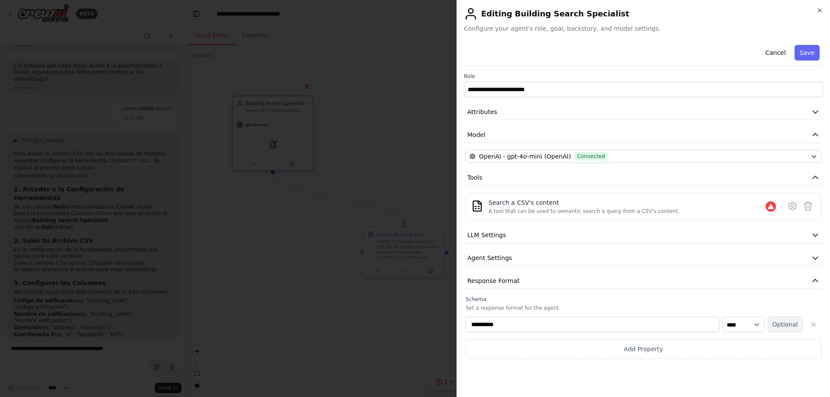
click at [771, 323] on button "Optional" at bounding box center [785, 325] width 35 height 16
click at [787, 326] on button "Required" at bounding box center [785, 325] width 35 height 16
click at [815, 323] on icon "button" at bounding box center [813, 324] width 7 height 7
click at [500, 19] on h2 "Editing Building Search Specialist" at bounding box center [643, 14] width 359 height 14
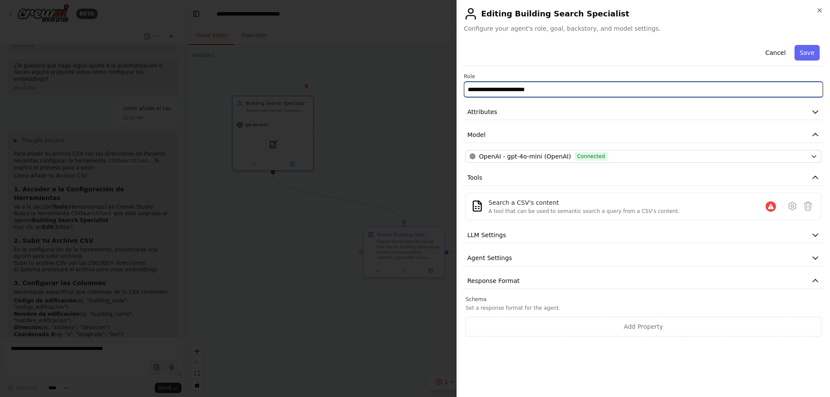
click at [555, 94] on input "**********" at bounding box center [643, 90] width 359 height 16
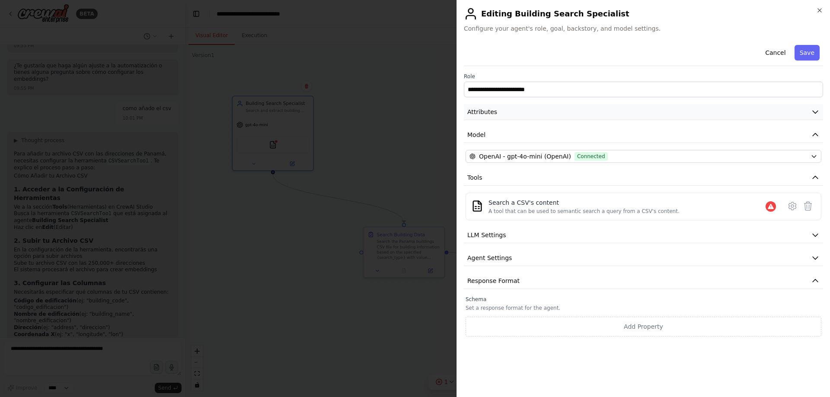
click at [559, 114] on button "Attributes" at bounding box center [643, 112] width 359 height 16
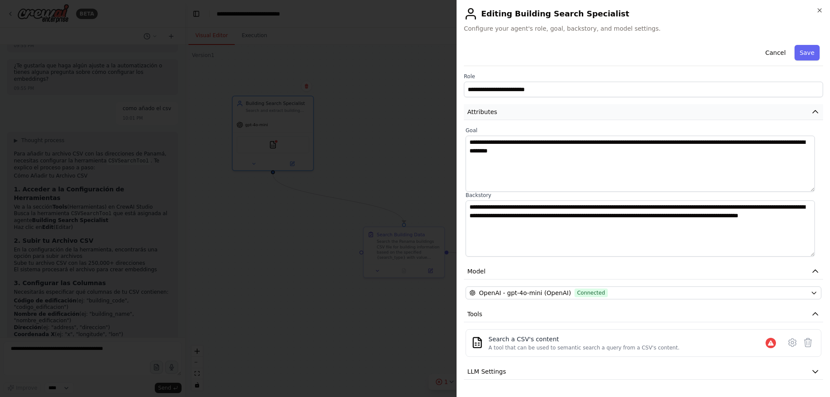
click at [559, 114] on button "Attributes" at bounding box center [643, 112] width 359 height 16
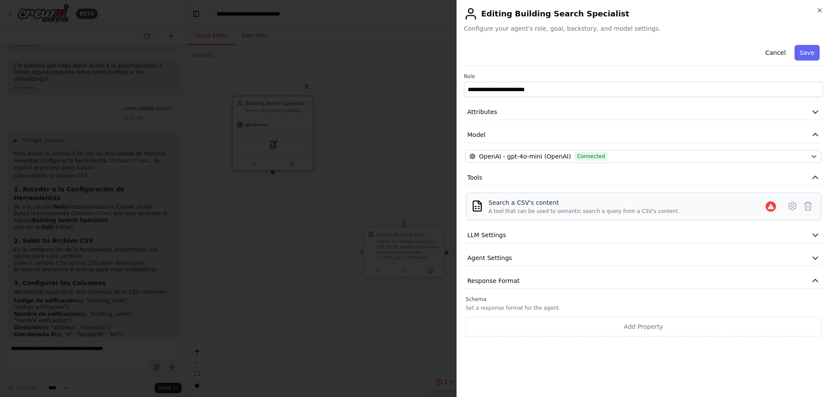
click at [499, 211] on div "A tool that can be used to semantic search a query from a CSV's content." at bounding box center [584, 211] width 191 height 7
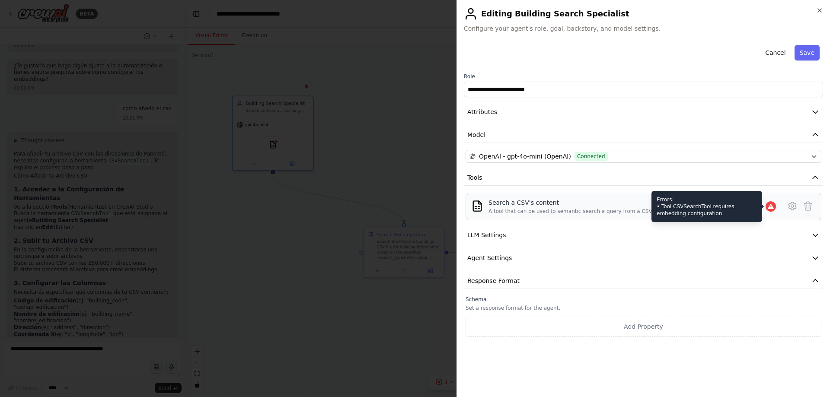
click at [772, 205] on icon at bounding box center [771, 206] width 7 height 7
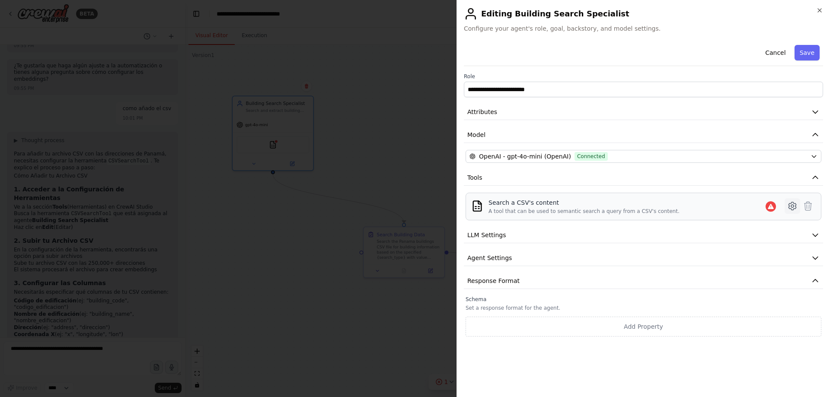
click at [797, 205] on icon at bounding box center [792, 206] width 10 height 10
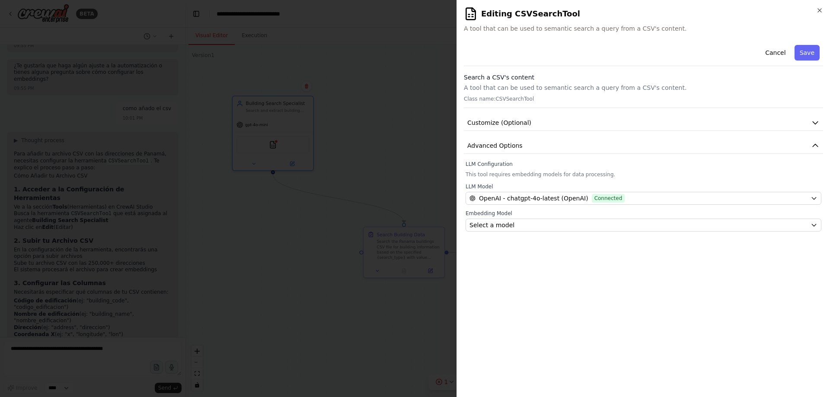
click at [505, 100] on p "Class name: CSVSearchTool" at bounding box center [643, 99] width 359 height 7
click at [509, 89] on p "A tool that can be used to semantic search a query from a CSV's content." at bounding box center [643, 87] width 359 height 9
click at [534, 20] on h2 "Editing CSVSearchTool" at bounding box center [643, 14] width 359 height 14
click at [523, 16] on h2 "Editing CSVSearchTool" at bounding box center [643, 14] width 359 height 14
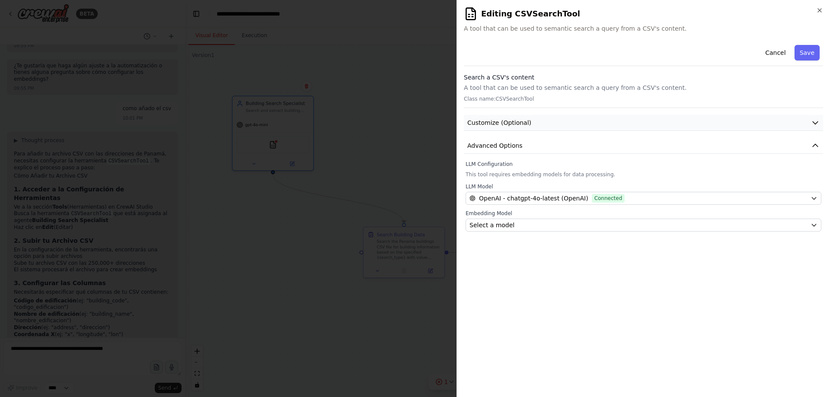
click at [814, 120] on icon "button" at bounding box center [815, 122] width 9 height 9
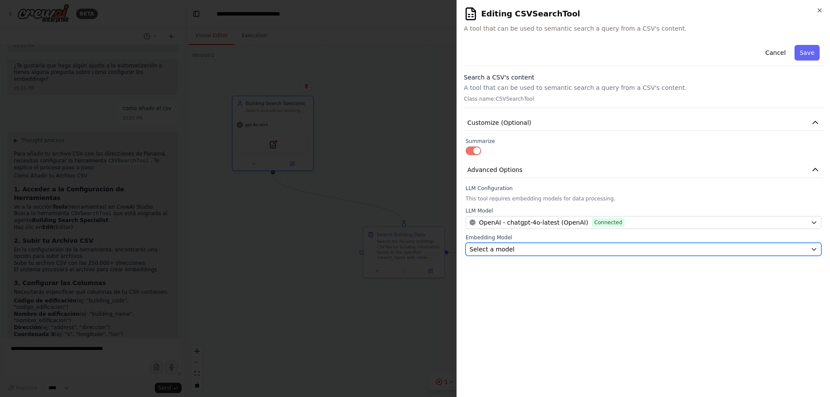
click at [495, 250] on span "Select a model" at bounding box center [492, 249] width 45 height 9
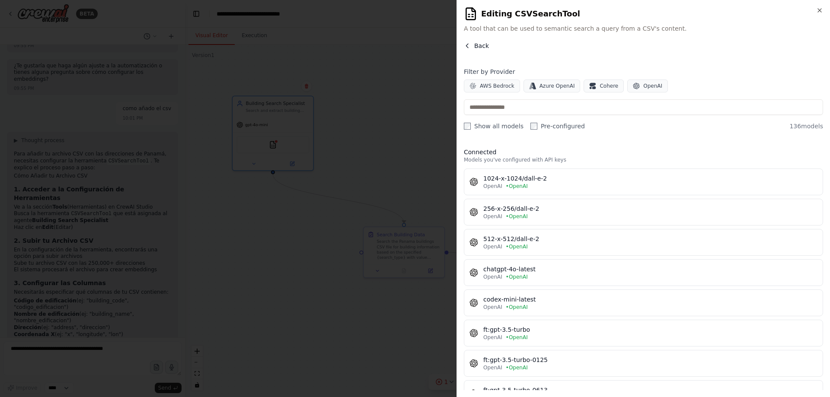
click at [467, 43] on icon "button" at bounding box center [467, 45] width 7 height 7
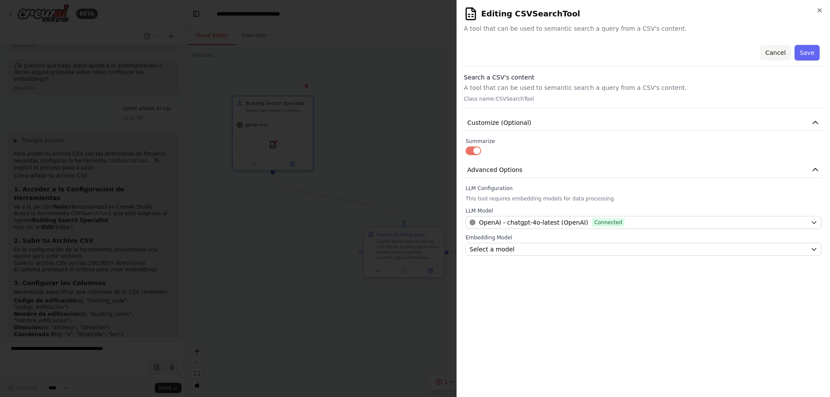
click at [774, 51] on button "Cancel" at bounding box center [775, 53] width 31 height 16
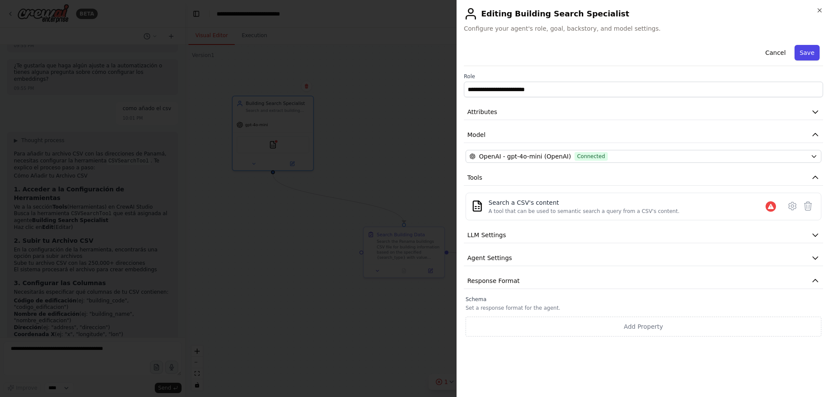
click at [807, 55] on button "Save" at bounding box center [807, 53] width 25 height 16
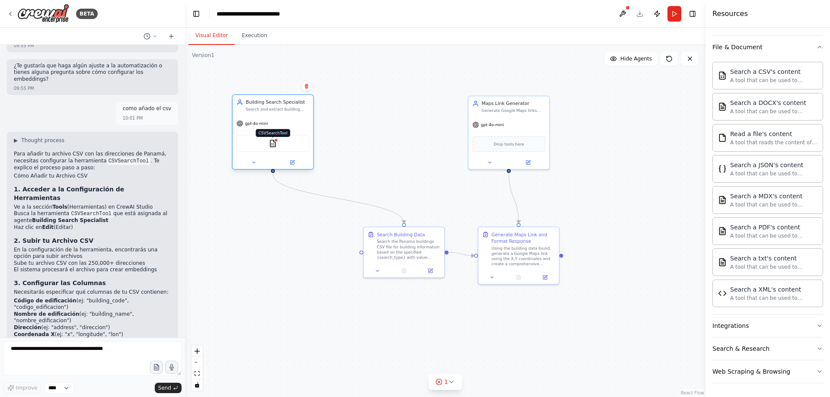
click at [274, 145] on img at bounding box center [273, 144] width 8 height 8
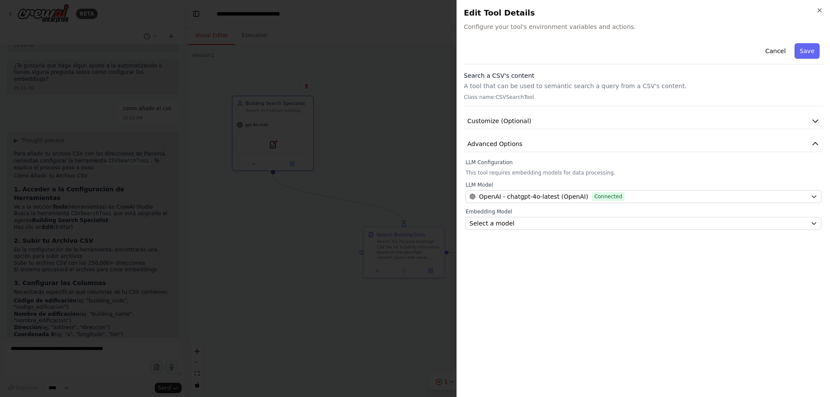
click at [816, 13] on h2 "Edit Tool Details" at bounding box center [643, 13] width 359 height 12
click at [818, 9] on icon "button" at bounding box center [819, 10] width 7 height 7
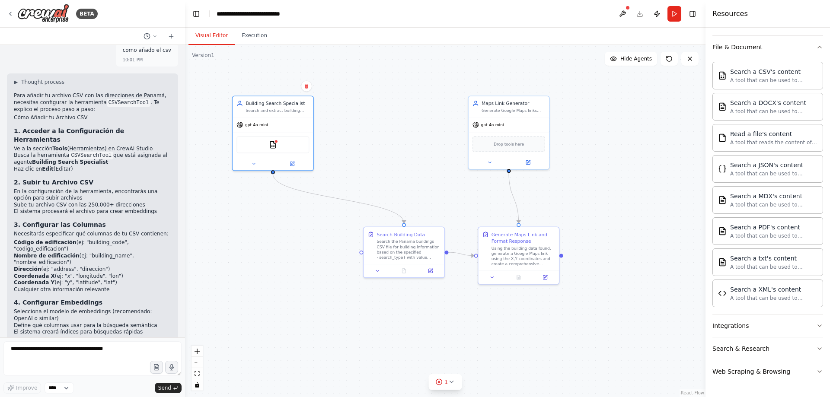
scroll to position [941, 0]
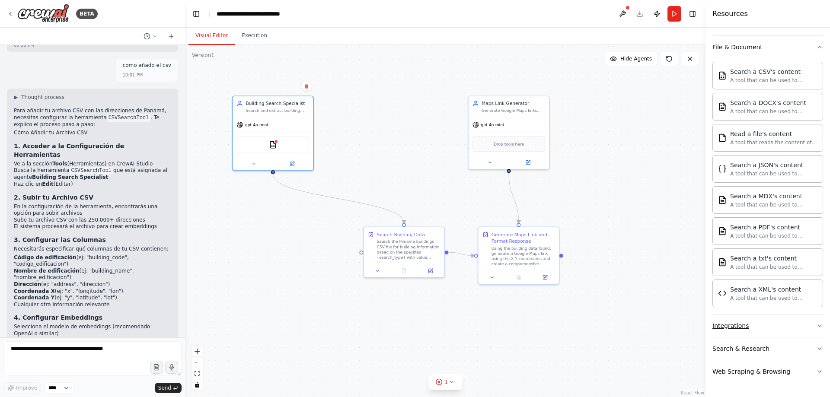
click at [816, 323] on icon "button" at bounding box center [819, 326] width 7 height 7
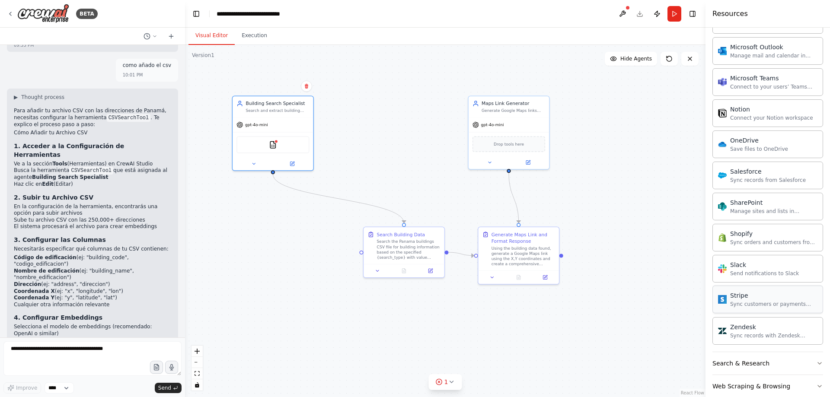
scroll to position [858, 0]
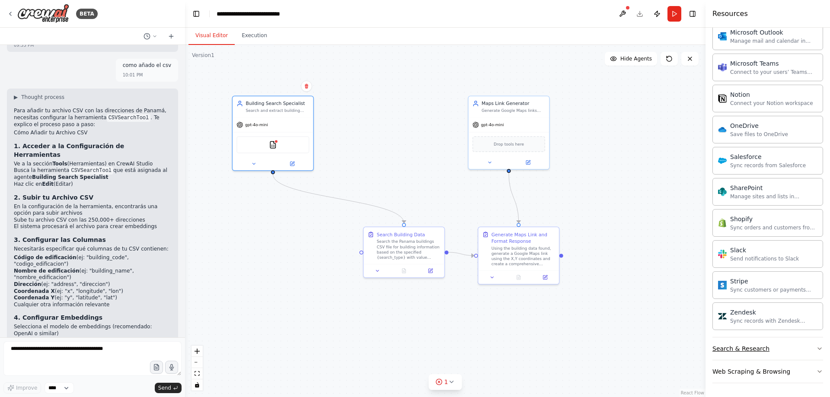
click at [816, 349] on icon "button" at bounding box center [819, 349] width 7 height 7
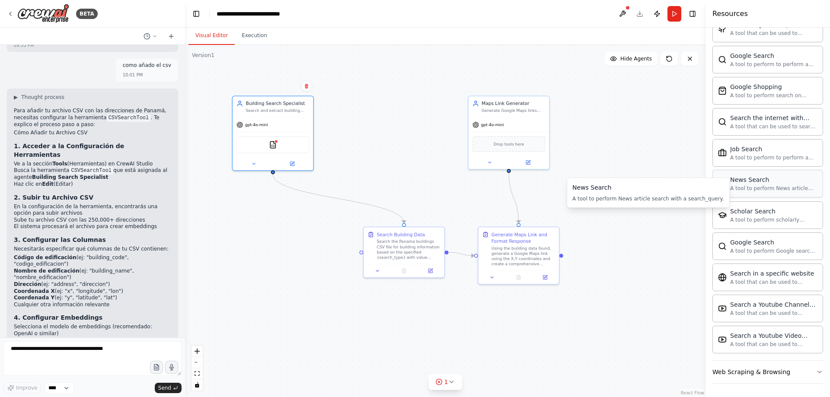
scroll to position [1301, 0]
click at [816, 371] on icon "button" at bounding box center [819, 371] width 7 height 7
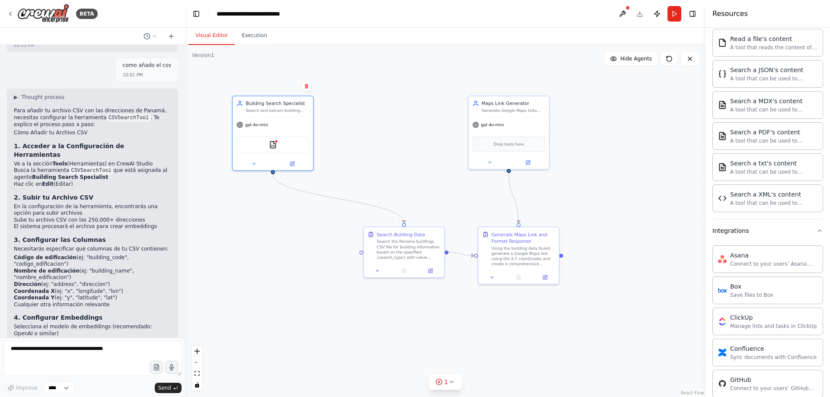
scroll to position [131, 0]
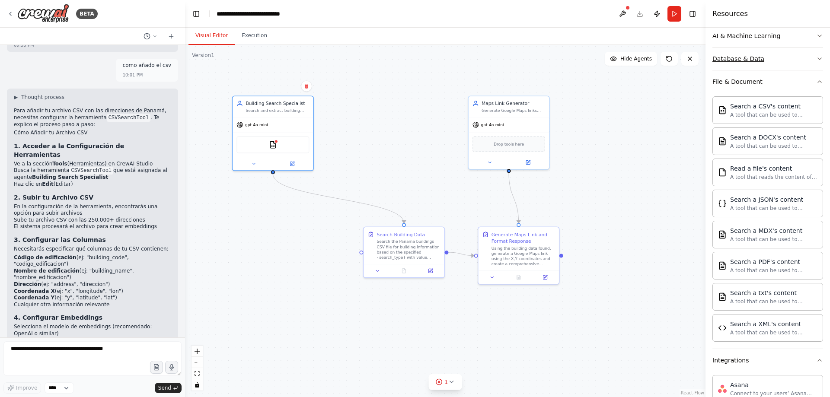
click at [816, 57] on icon "button" at bounding box center [819, 58] width 7 height 7
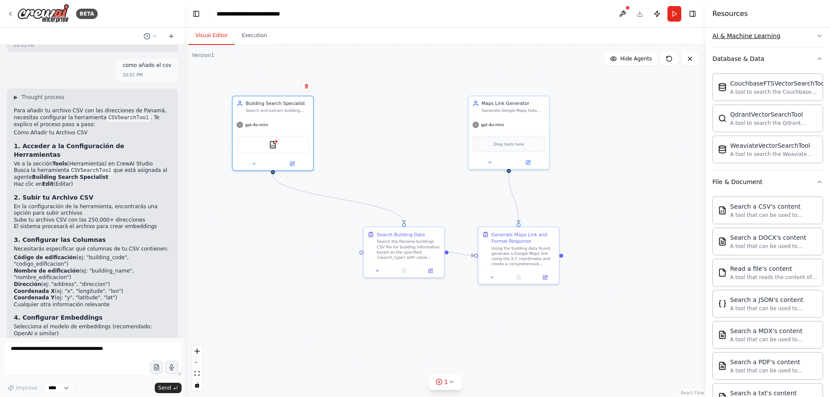
click at [808, 35] on button "AI & Machine Learning" at bounding box center [768, 36] width 111 height 22
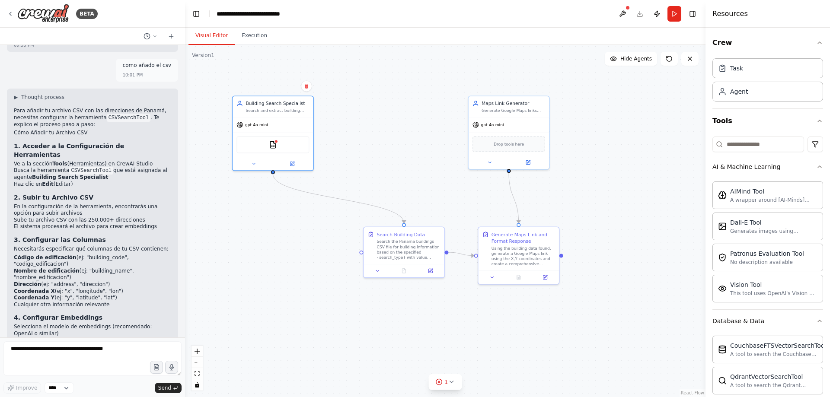
scroll to position [0, 0]
click at [735, 74] on div "Task" at bounding box center [768, 68] width 111 height 20
click at [742, 68] on div "Task" at bounding box center [768, 68] width 111 height 20
click at [743, 92] on div "Agent" at bounding box center [739, 91] width 18 height 9
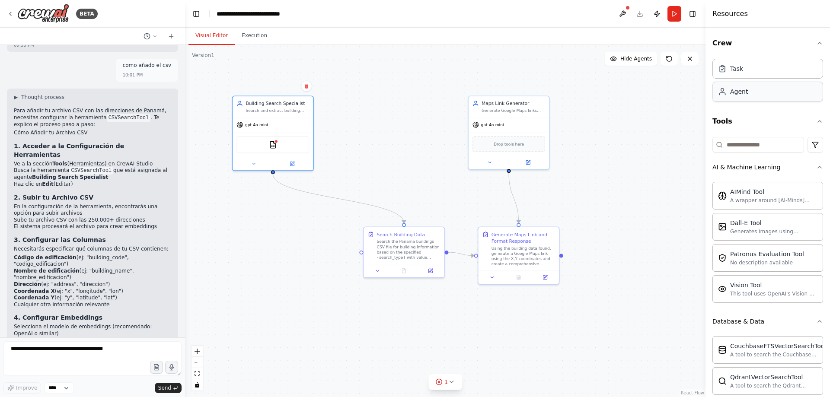
click at [743, 92] on div "Agent" at bounding box center [739, 91] width 18 height 9
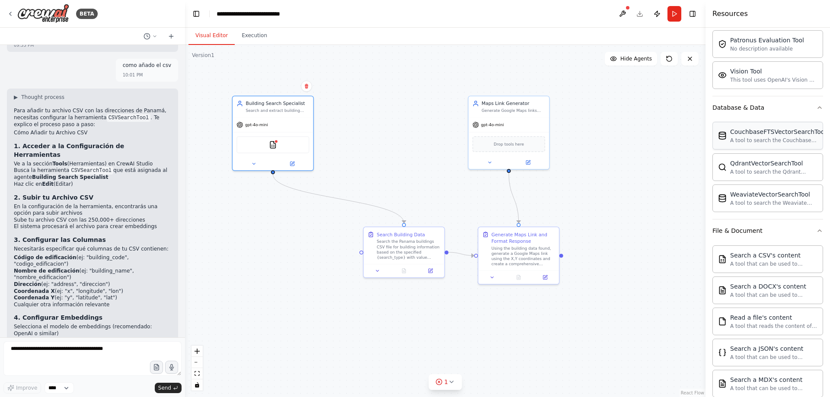
scroll to position [389, 0]
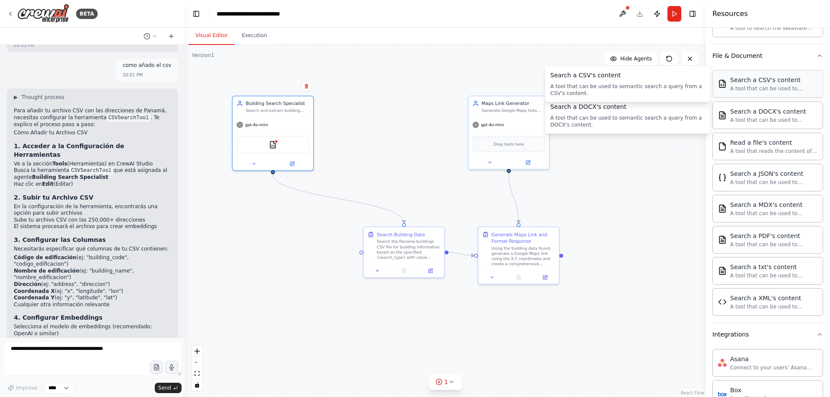
click at [757, 74] on div "Search a CSV's content A tool that can be used to semantic search a query from …" at bounding box center [768, 84] width 111 height 28
click at [752, 81] on div "Search a CSV's content" at bounding box center [773, 80] width 87 height 9
click at [753, 85] on div "Search a CSV's content A tool that can be used to semantic search a query from …" at bounding box center [773, 84] width 87 height 16
click at [750, 85] on div "A tool that can be used to semantic search a query from a CSV's content." at bounding box center [773, 88] width 87 height 7
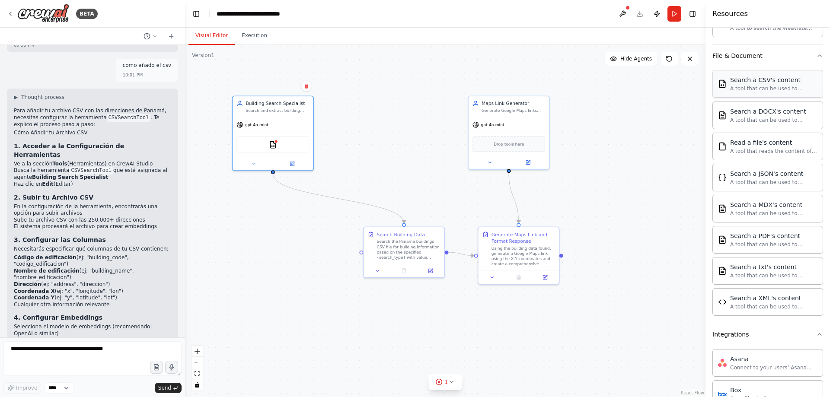
click at [750, 85] on div "A tool that can be used to semantic search a query from a CSV's content." at bounding box center [773, 88] width 87 height 7
click at [750, 84] on div "Search a CSV's content" at bounding box center [773, 80] width 87 height 9
drag, startPoint x: 750, startPoint y: 84, endPoint x: 234, endPoint y: 160, distance: 521.5
click at [234, 160] on div "BETA Tengo un archivo formato csv con mas de 250mil direcciones de ciudad de Pa…" at bounding box center [415, 198] width 830 height 397
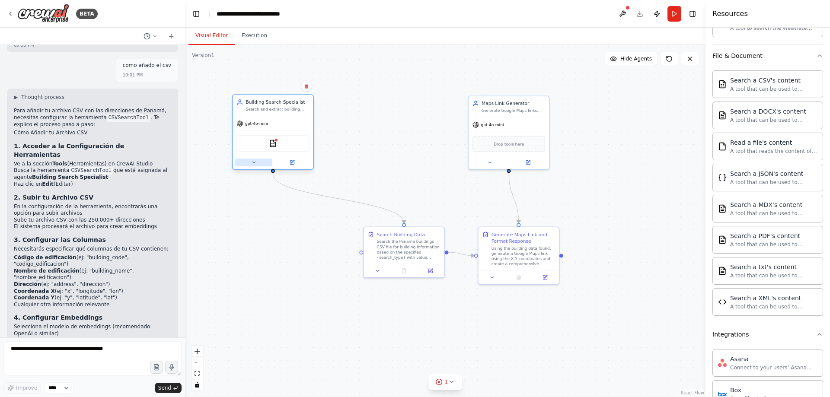
click at [260, 161] on button at bounding box center [253, 163] width 37 height 8
click at [255, 165] on icon at bounding box center [253, 162] width 5 height 5
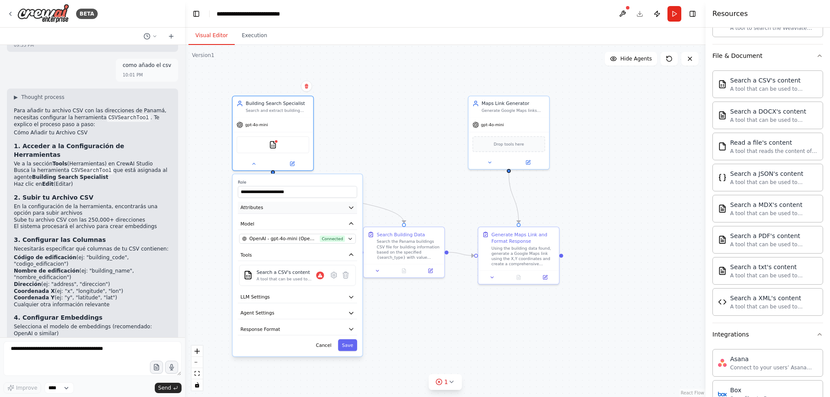
click at [351, 210] on icon "button" at bounding box center [351, 208] width 6 height 6
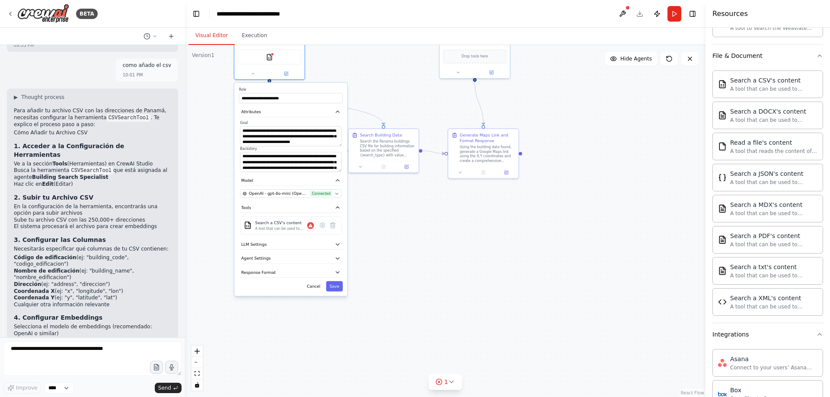
drag, startPoint x: 407, startPoint y: 353, endPoint x: 419, endPoint y: 243, distance: 110.4
click at [419, 243] on div ".deletable-edge-delete-btn { width: 20px; height: 20px; border: 0px solid #ffff…" at bounding box center [445, 221] width 521 height 352
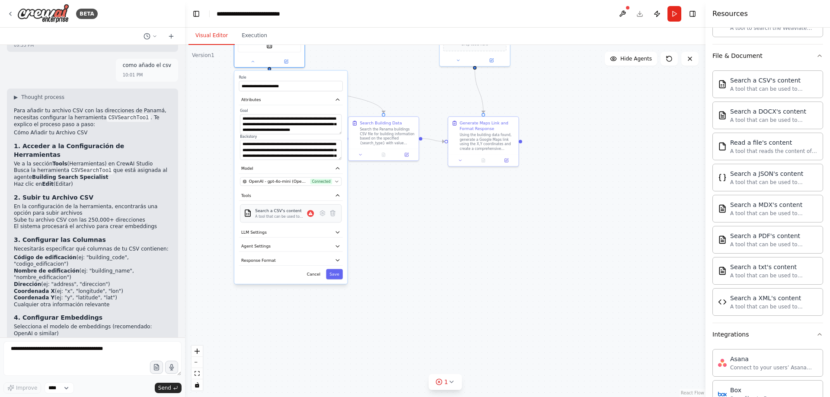
click at [266, 216] on div "A tool that can be used to semantic search a query from a CSV's content." at bounding box center [281, 216] width 52 height 5
click at [322, 218] on button at bounding box center [322, 213] width 10 height 10
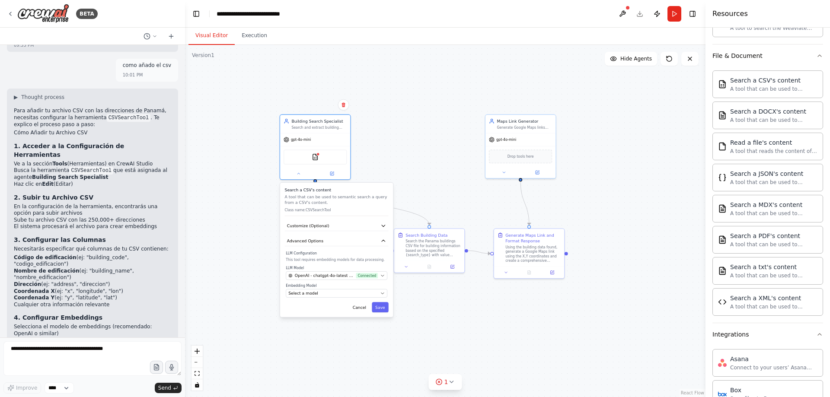
drag, startPoint x: 377, startPoint y: 74, endPoint x: 425, endPoint y: 187, distance: 122.1
click at [425, 187] on div ".deletable-edge-delete-btn { width: 20px; height: 20px; border: 0px solid #ffff…" at bounding box center [445, 221] width 521 height 352
click at [384, 229] on icon "button" at bounding box center [384, 230] width 3 height 2
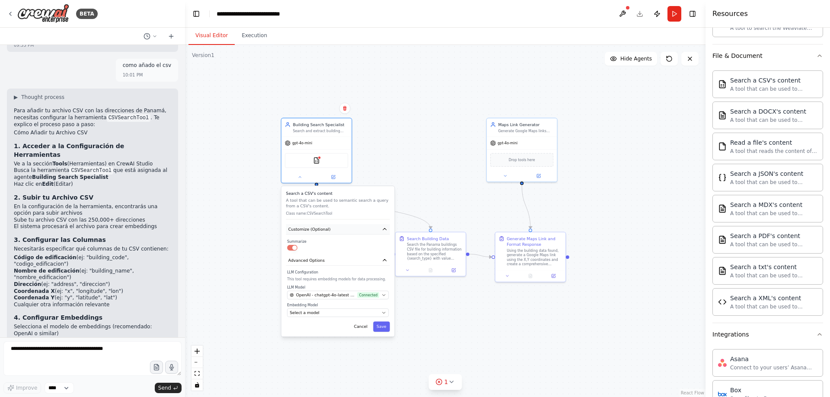
click at [384, 229] on icon "button" at bounding box center [385, 230] width 6 height 6
click at [299, 177] on icon at bounding box center [300, 176] width 5 height 5
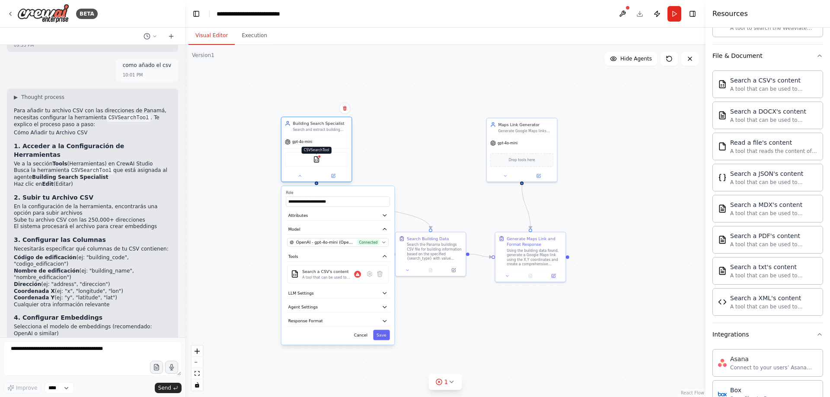
click at [317, 162] on img at bounding box center [316, 159] width 7 height 7
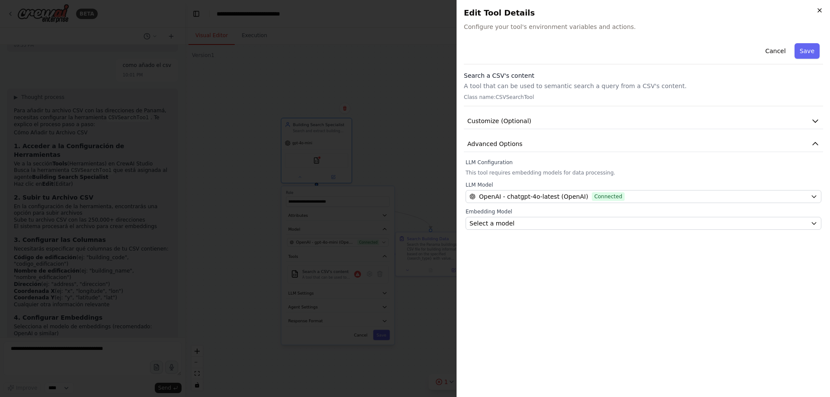
click at [822, 13] on icon "button" at bounding box center [819, 10] width 7 height 7
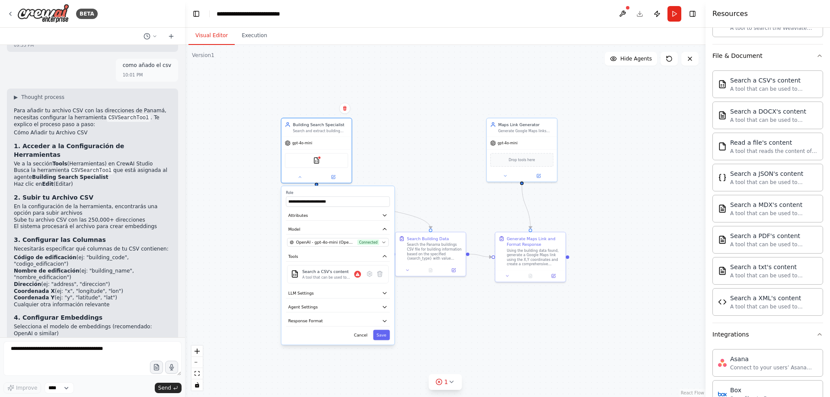
click at [454, 126] on div ".deletable-edge-delete-btn { width: 20px; height: 20px; border: 0px solid #ffff…" at bounding box center [445, 221] width 521 height 352
